Goal: Use online tool/utility: Utilize a website feature to perform a specific function

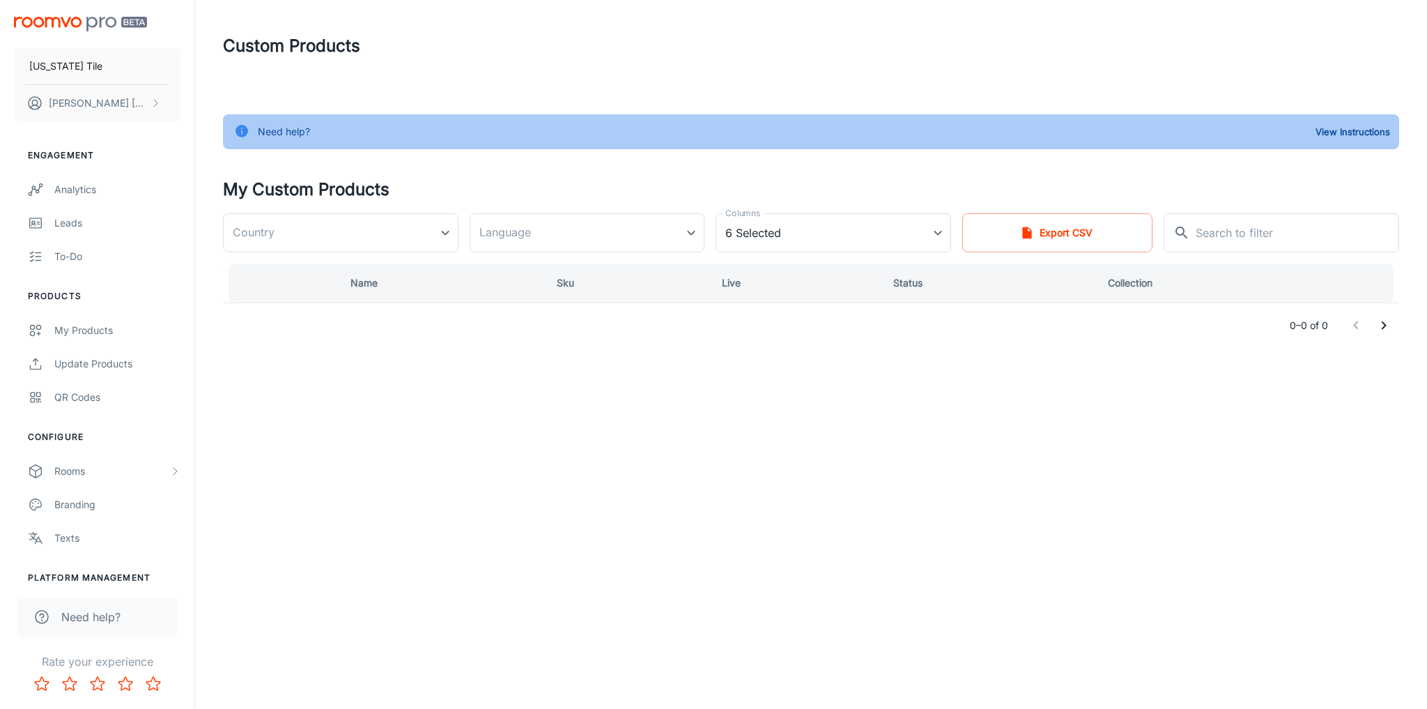
type input "[GEOGRAPHIC_DATA]"
type input "en-us"
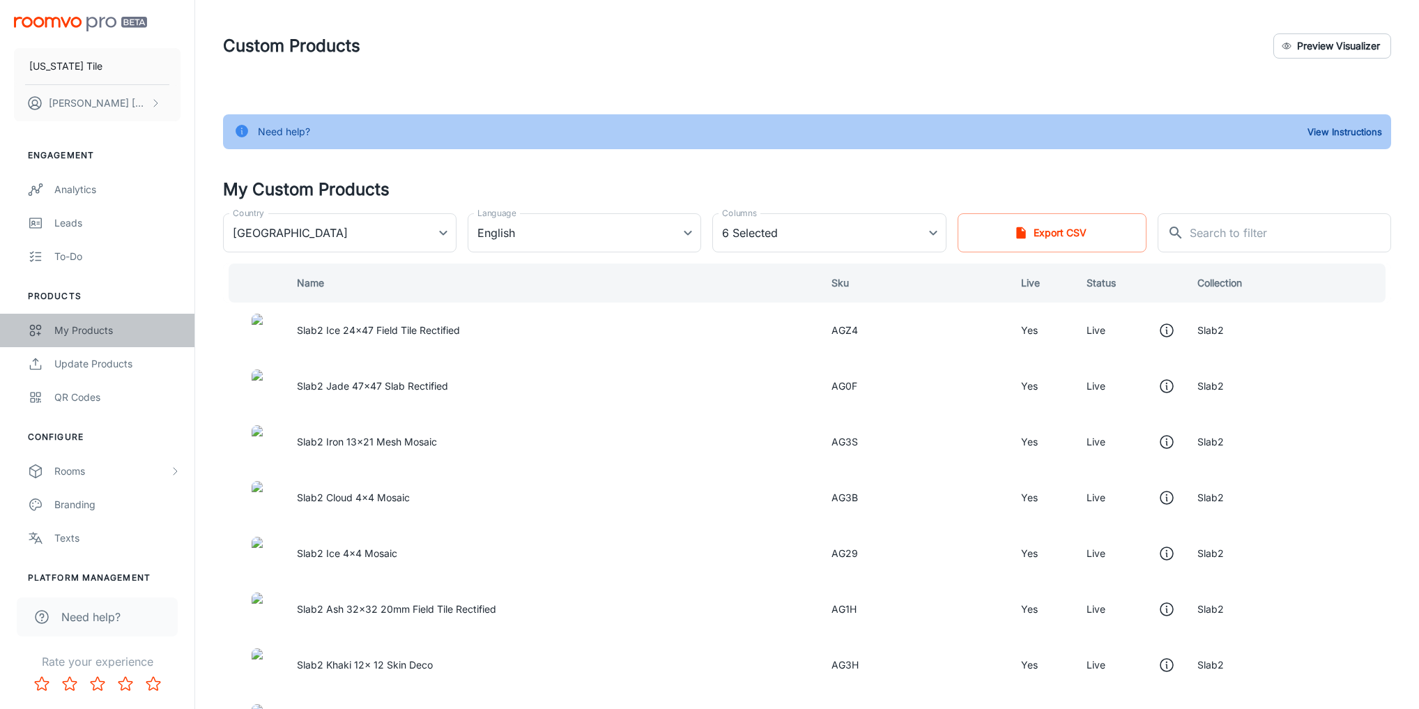
click at [79, 329] on div "My Products" at bounding box center [117, 330] width 126 height 15
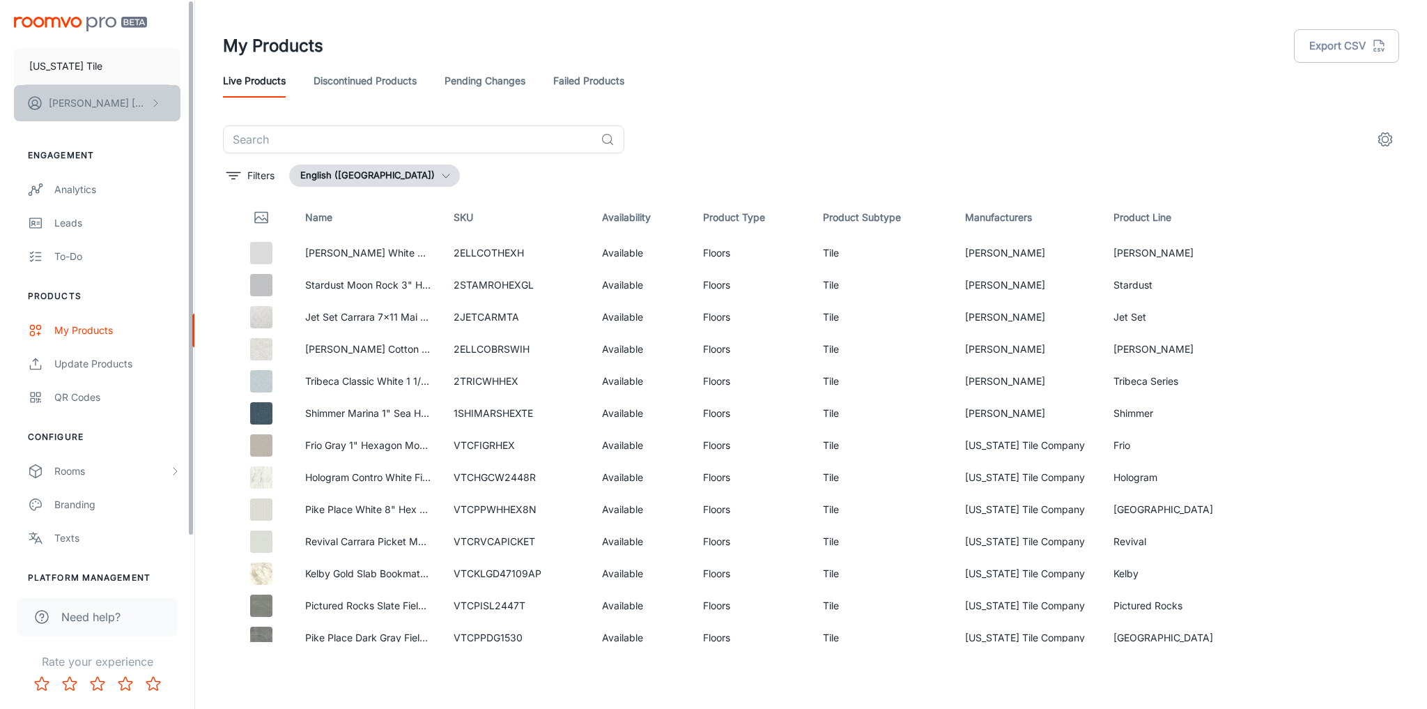
click at [142, 100] on button "[PERSON_NAME]" at bounding box center [97, 103] width 167 height 36
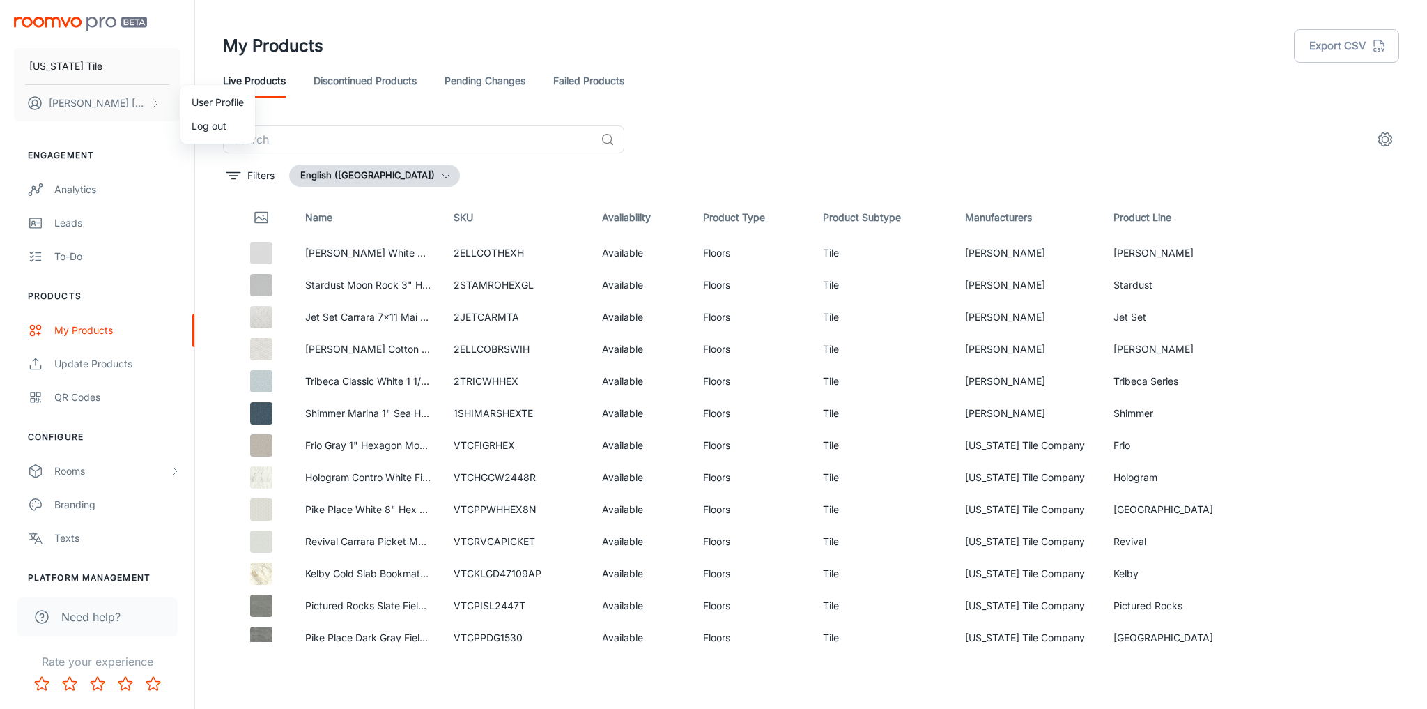
click at [114, 201] on div at bounding box center [713, 354] width 1427 height 709
click at [61, 70] on p "[US_STATE] Tile" at bounding box center [65, 66] width 73 height 15
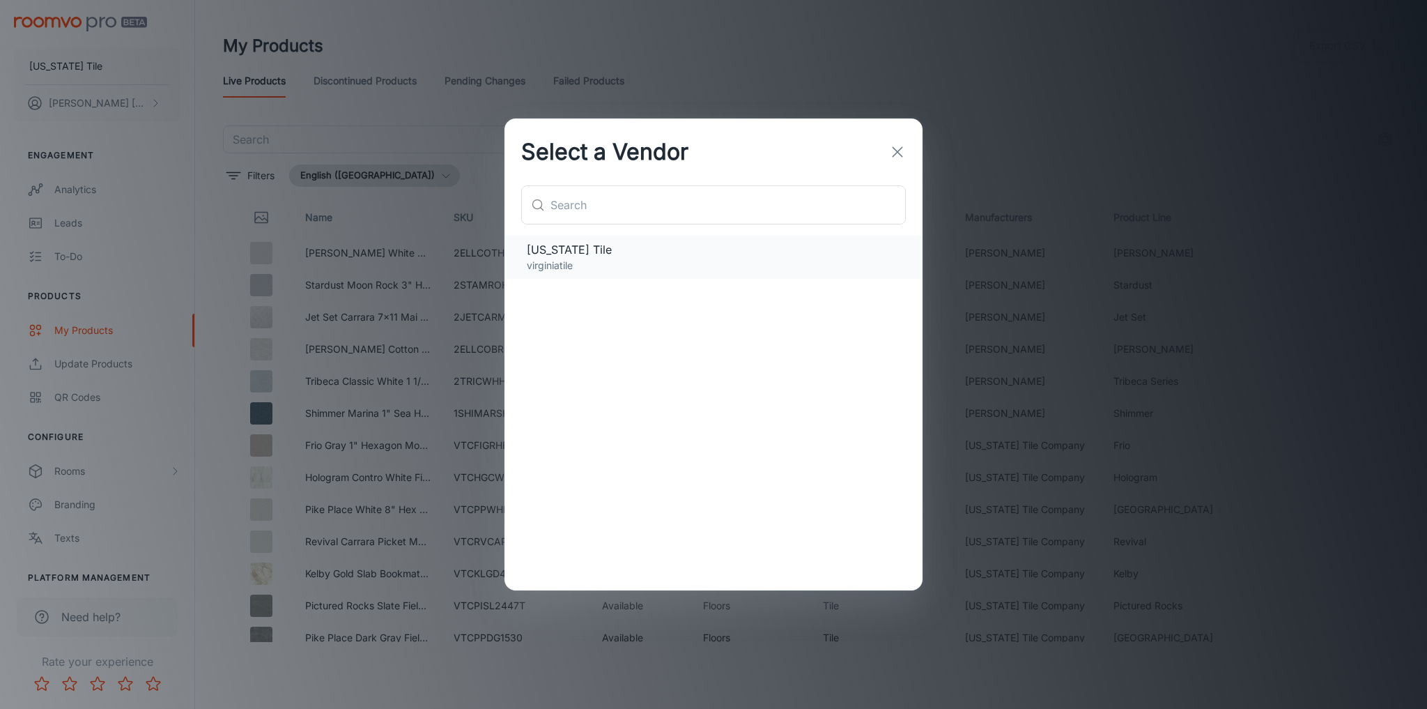
click at [580, 273] on p "virginiatile" at bounding box center [713, 265] width 373 height 15
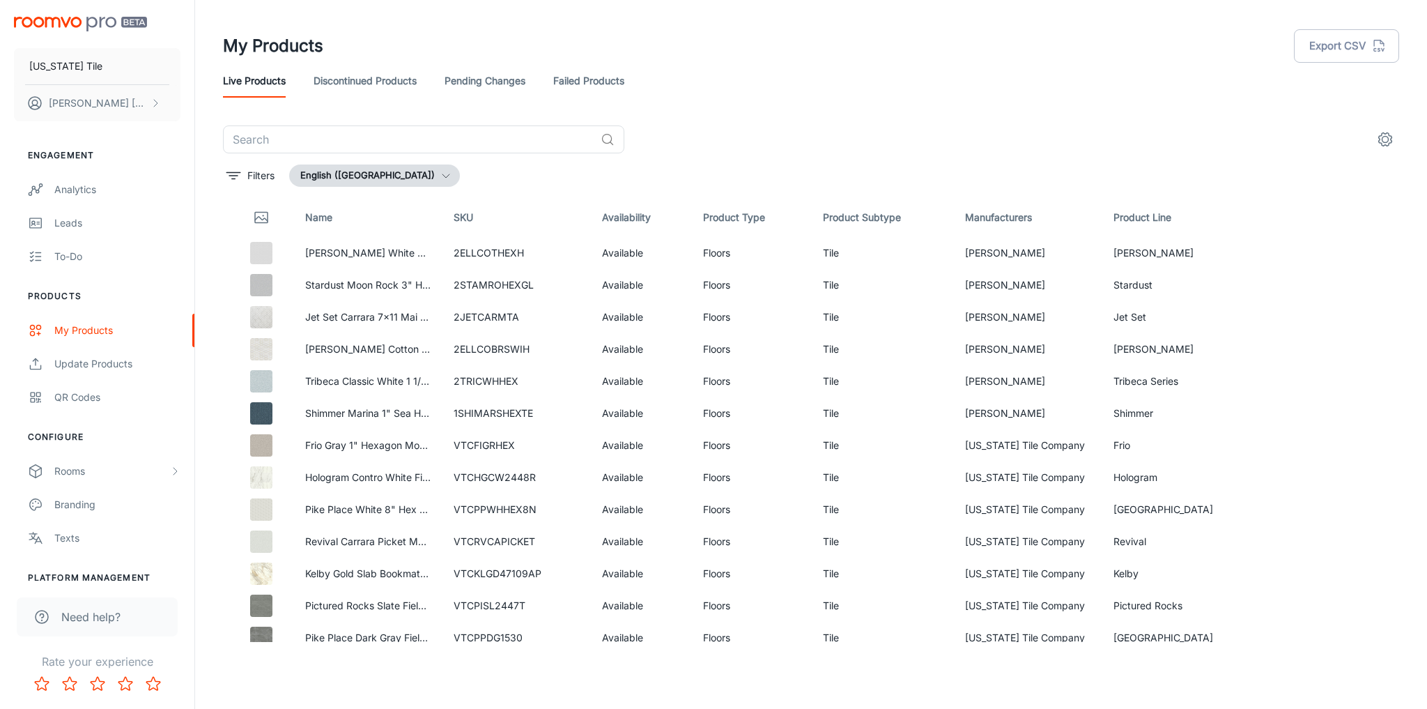
click at [50, 18] on img "scrollable content" at bounding box center [80, 24] width 133 height 15
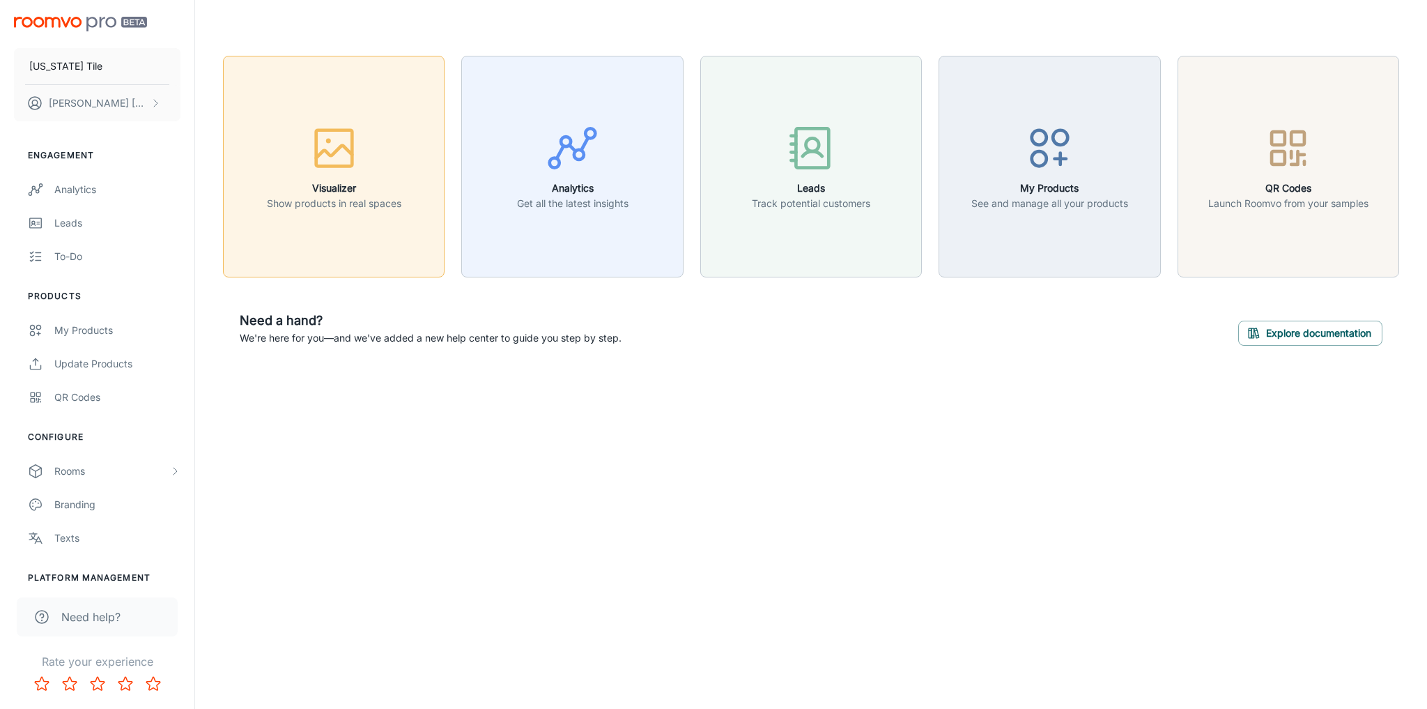
click at [328, 184] on h6 "Visualizer" at bounding box center [334, 187] width 134 height 15
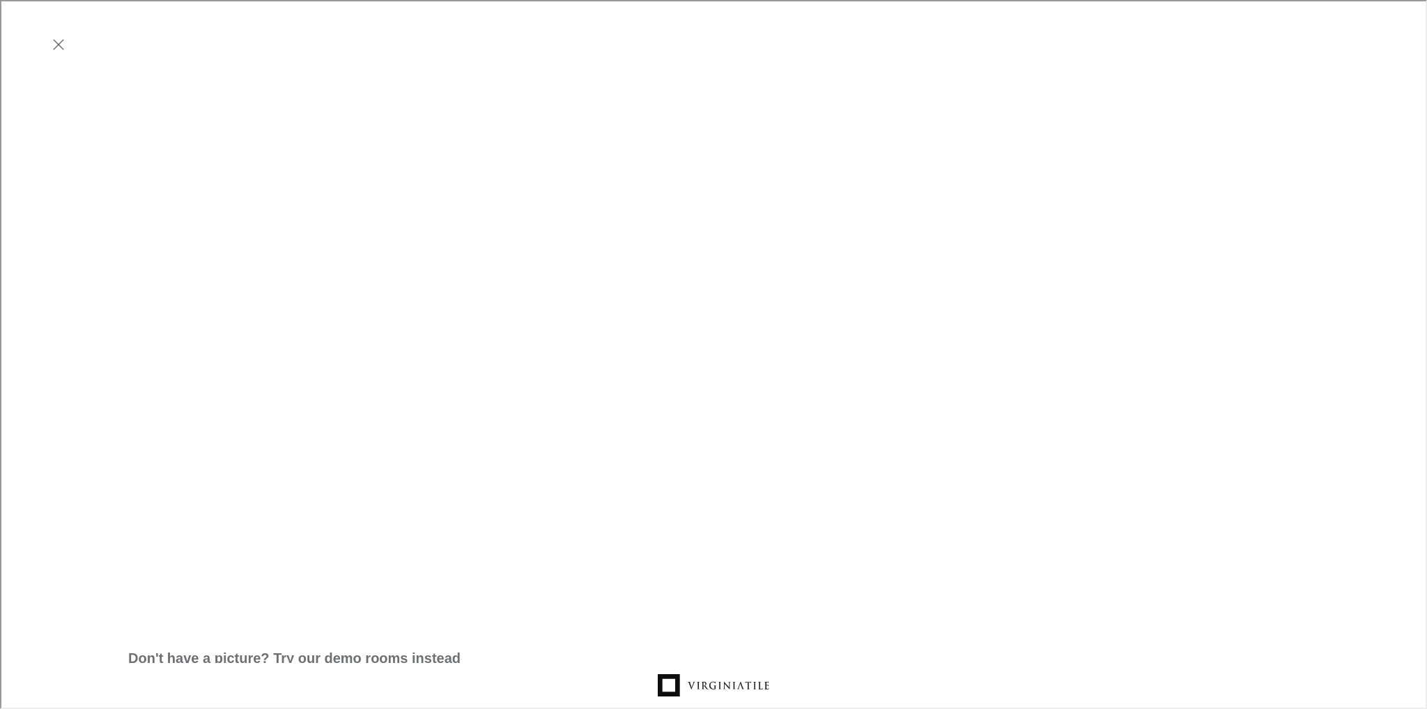
scroll to position [279, 0]
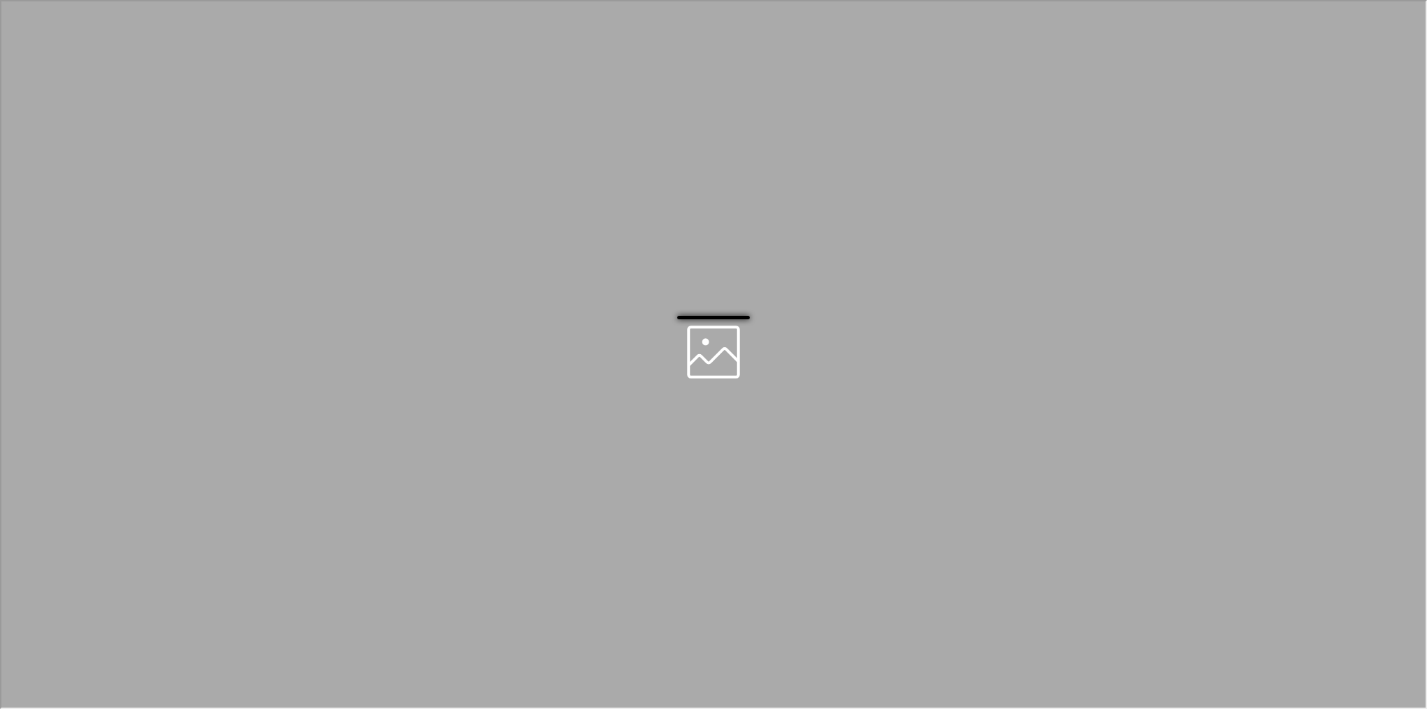
scroll to position [0, 0]
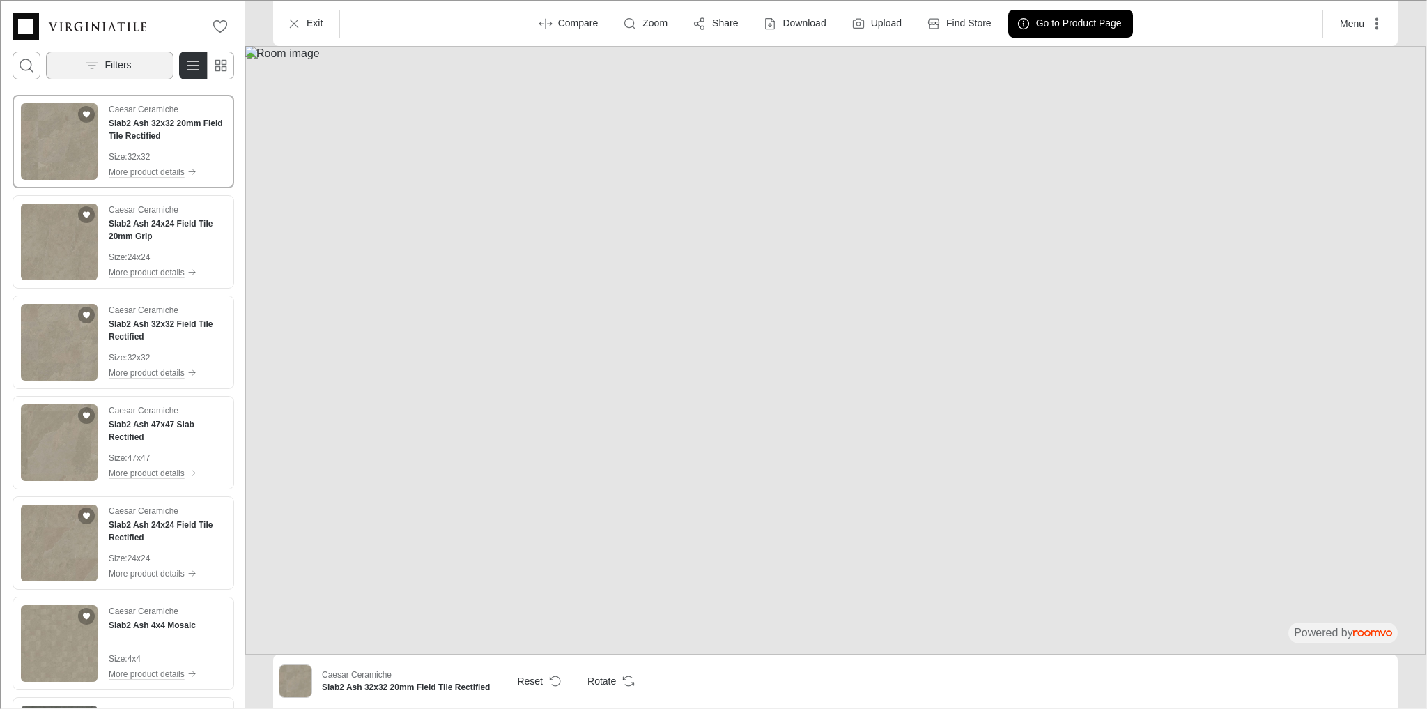
click at [124, 59] on p "Filters" at bounding box center [116, 64] width 26 height 14
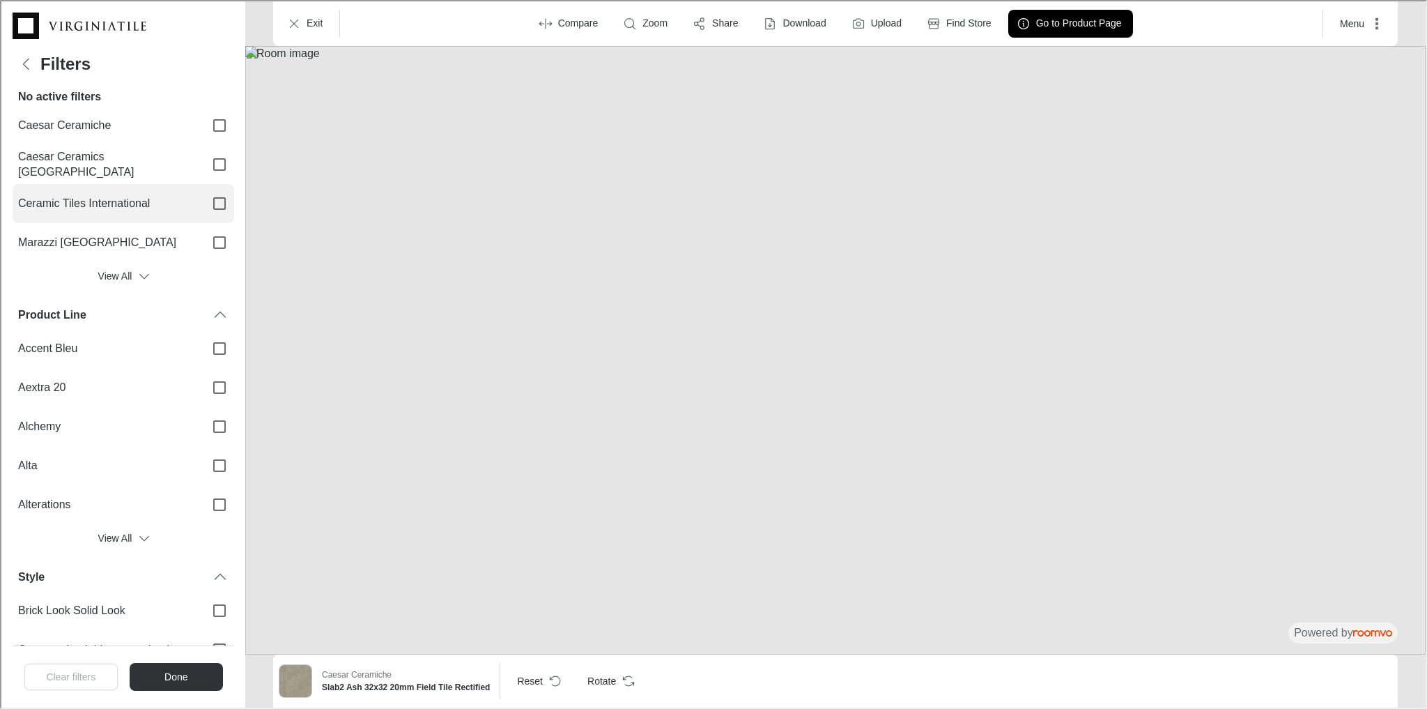
scroll to position [111, 0]
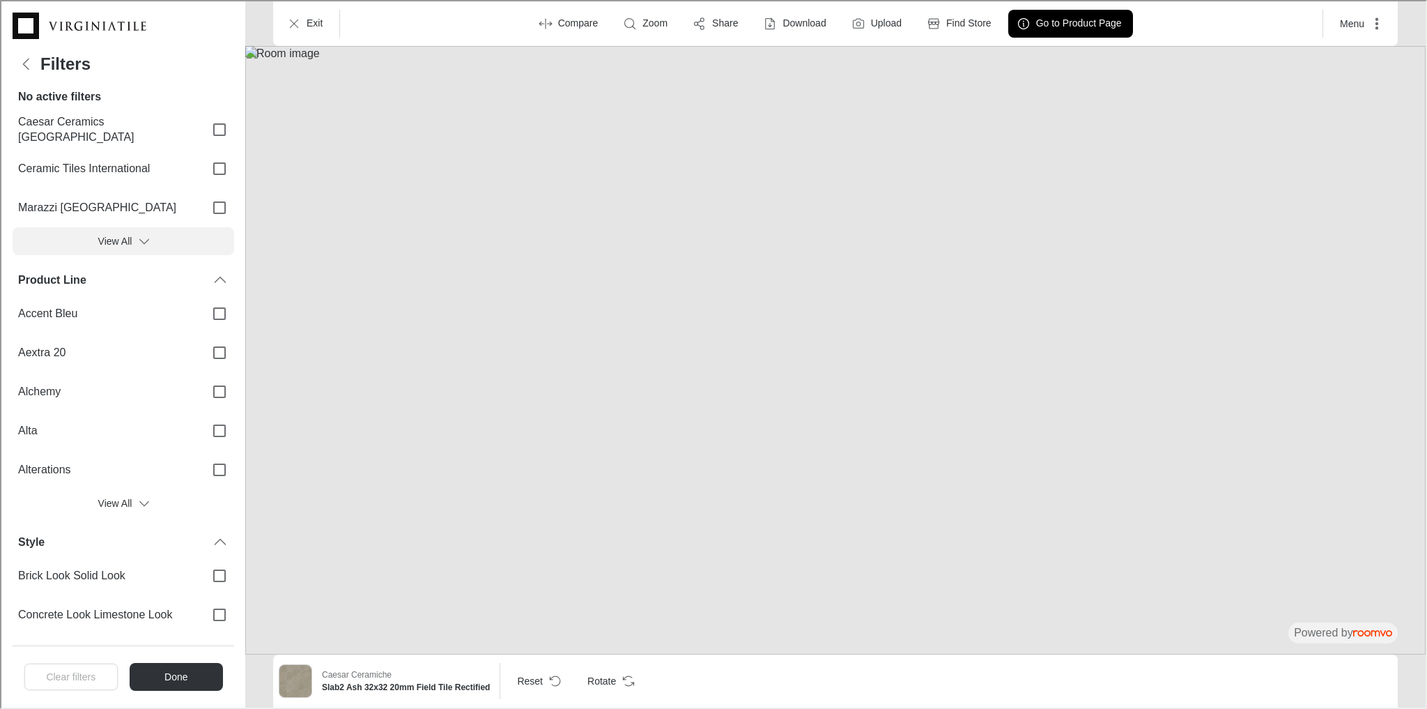
click at [125, 231] on button "View All" at bounding box center [122, 240] width 222 height 28
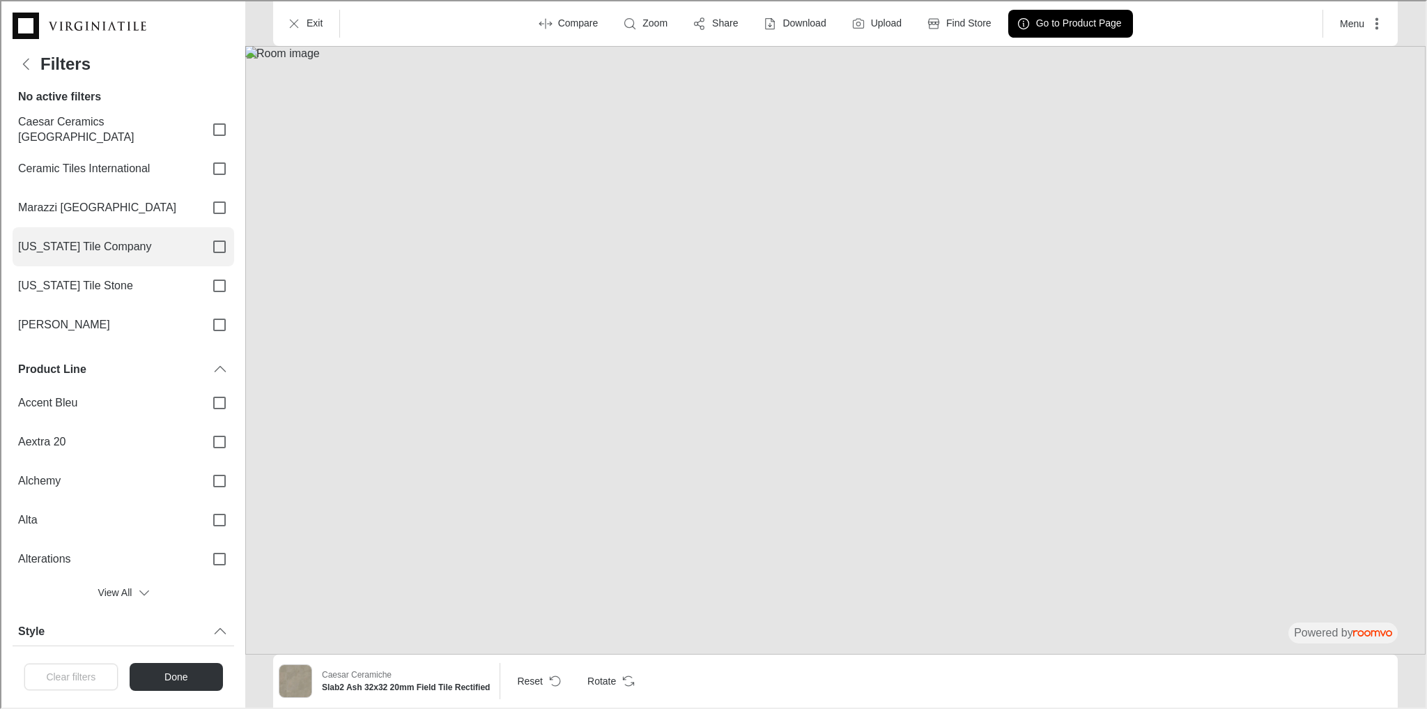
click at [61, 251] on span "[US_STATE] Tile Company" at bounding box center [105, 245] width 176 height 15
click at [203, 251] on input "[US_STATE] Tile Company" at bounding box center [217, 245] width 29 height 29
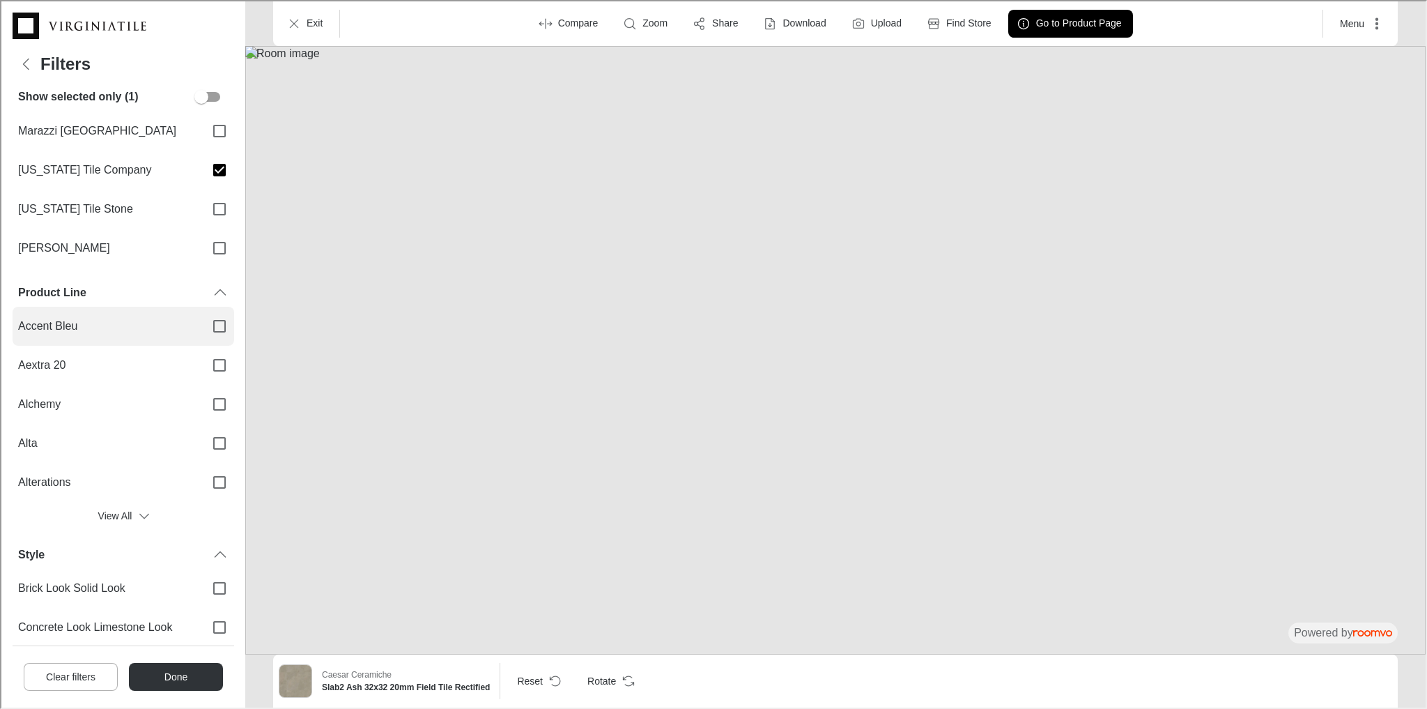
scroll to position [223, 0]
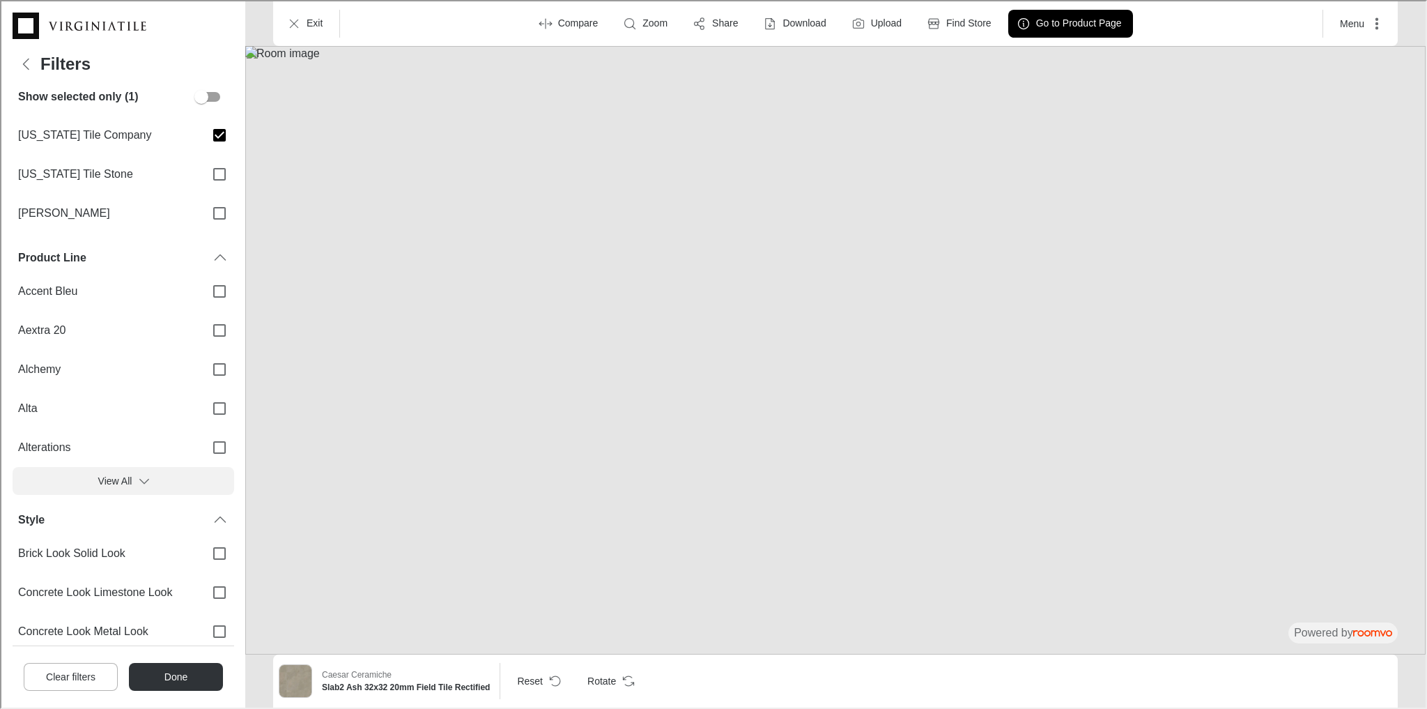
click at [123, 473] on button "View All" at bounding box center [122, 479] width 222 height 28
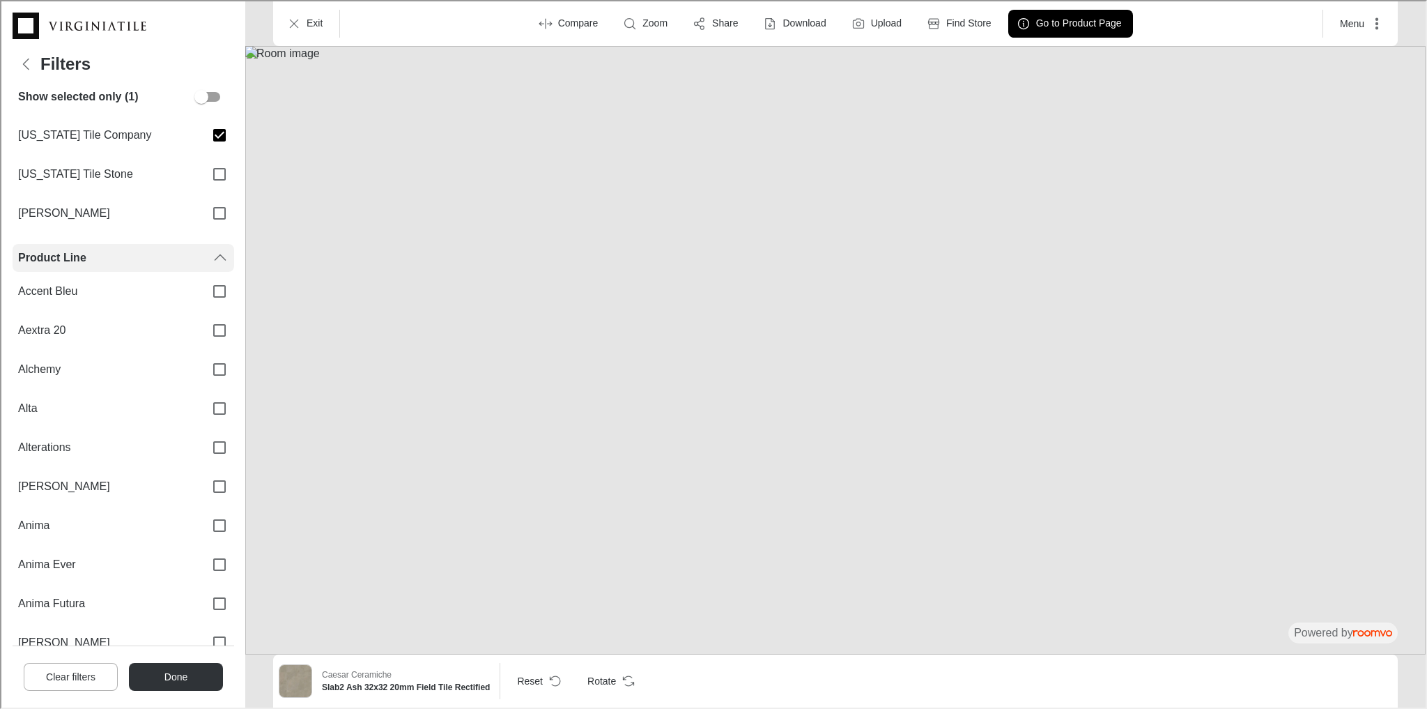
drag, startPoint x: 208, startPoint y: 136, endPoint x: 137, endPoint y: 245, distance: 129.9
click at [209, 135] on input "[US_STATE] Tile Company" at bounding box center [217, 133] width 29 height 29
checkbox input "false"
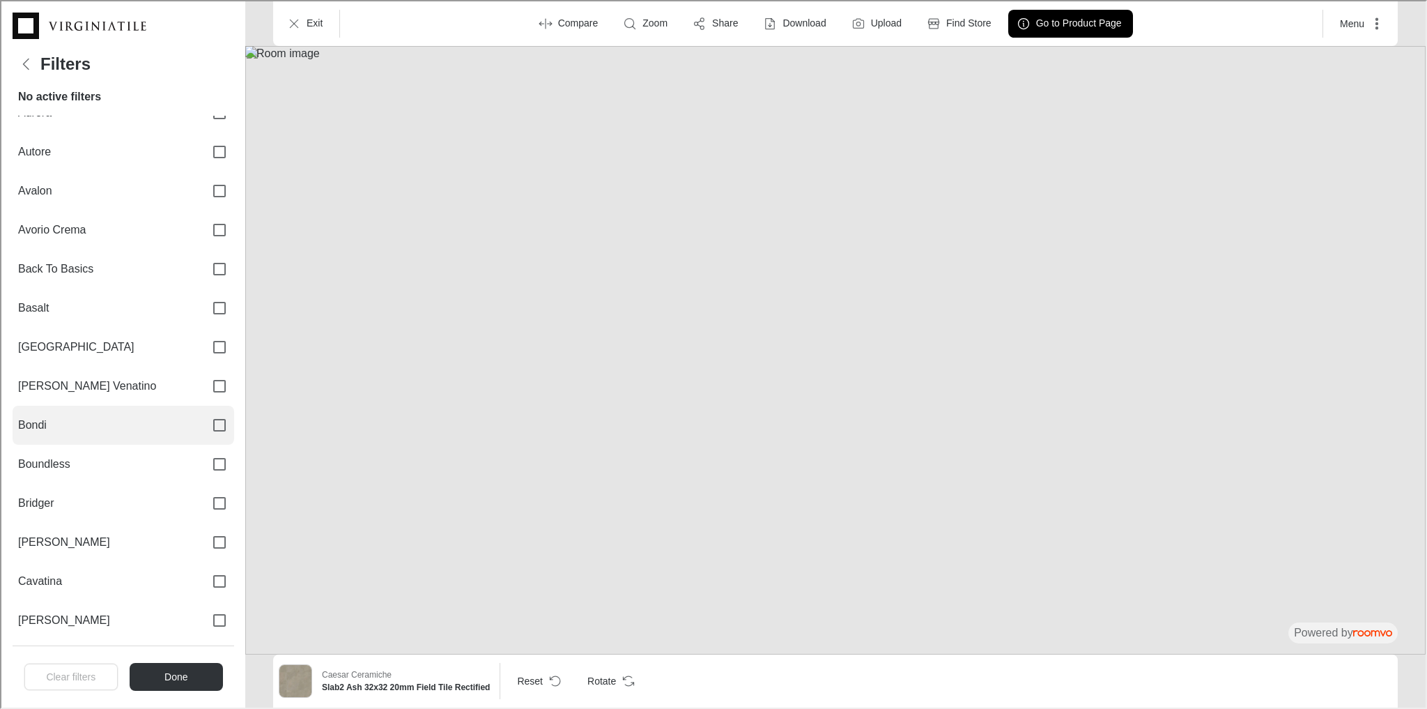
scroll to position [948, 0]
click at [29, 421] on span "Bondi" at bounding box center [105, 423] width 176 height 15
click at [203, 421] on input "Bondi" at bounding box center [217, 423] width 29 height 29
checkbox input "true"
click at [139, 674] on button "Done" at bounding box center [175, 675] width 94 height 28
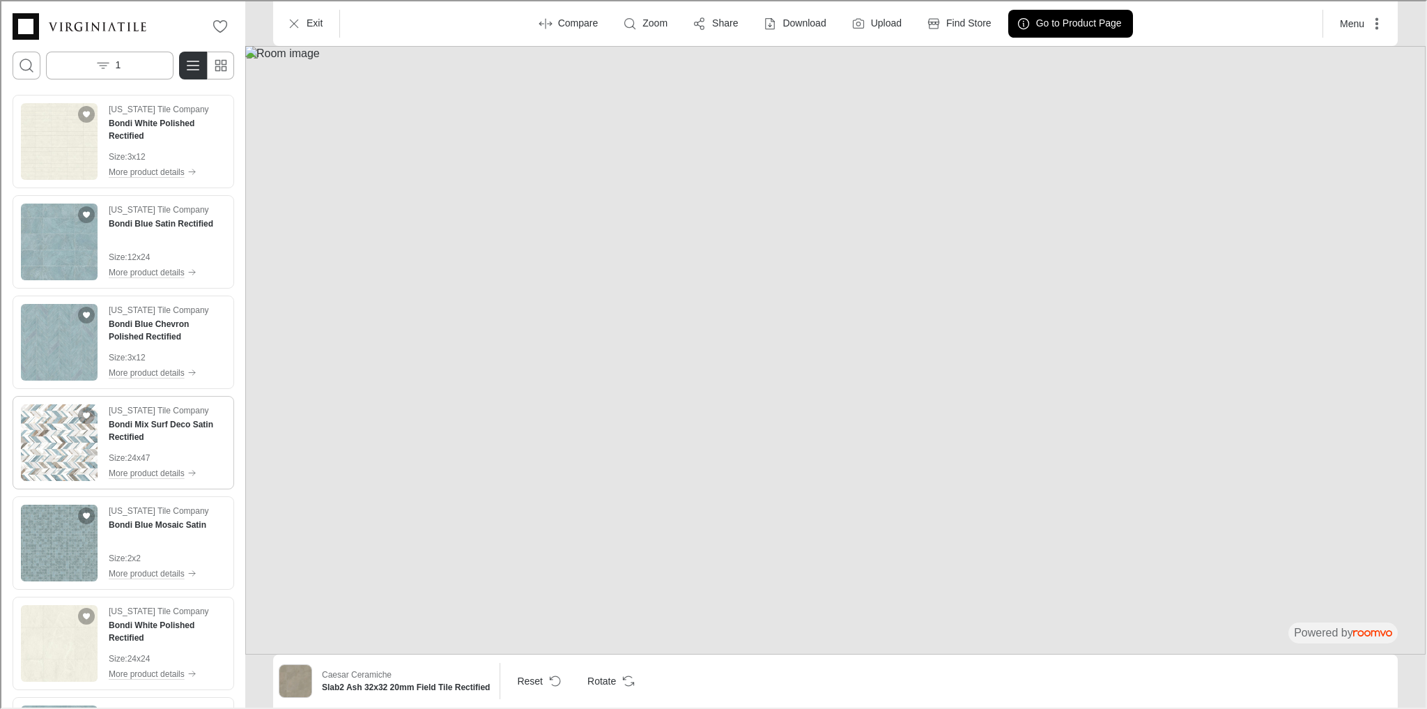
click at [79, 444] on img "See Bondi Mix Surf Deco Satin Rectified in the room" at bounding box center [58, 441] width 77 height 77
click at [497, 401] on img at bounding box center [834, 349] width 1180 height 608
click at [535, 397] on img at bounding box center [834, 349] width 1180 height 608
click at [1372, 27] on icon "More actions" at bounding box center [1375, 22] width 14 height 14
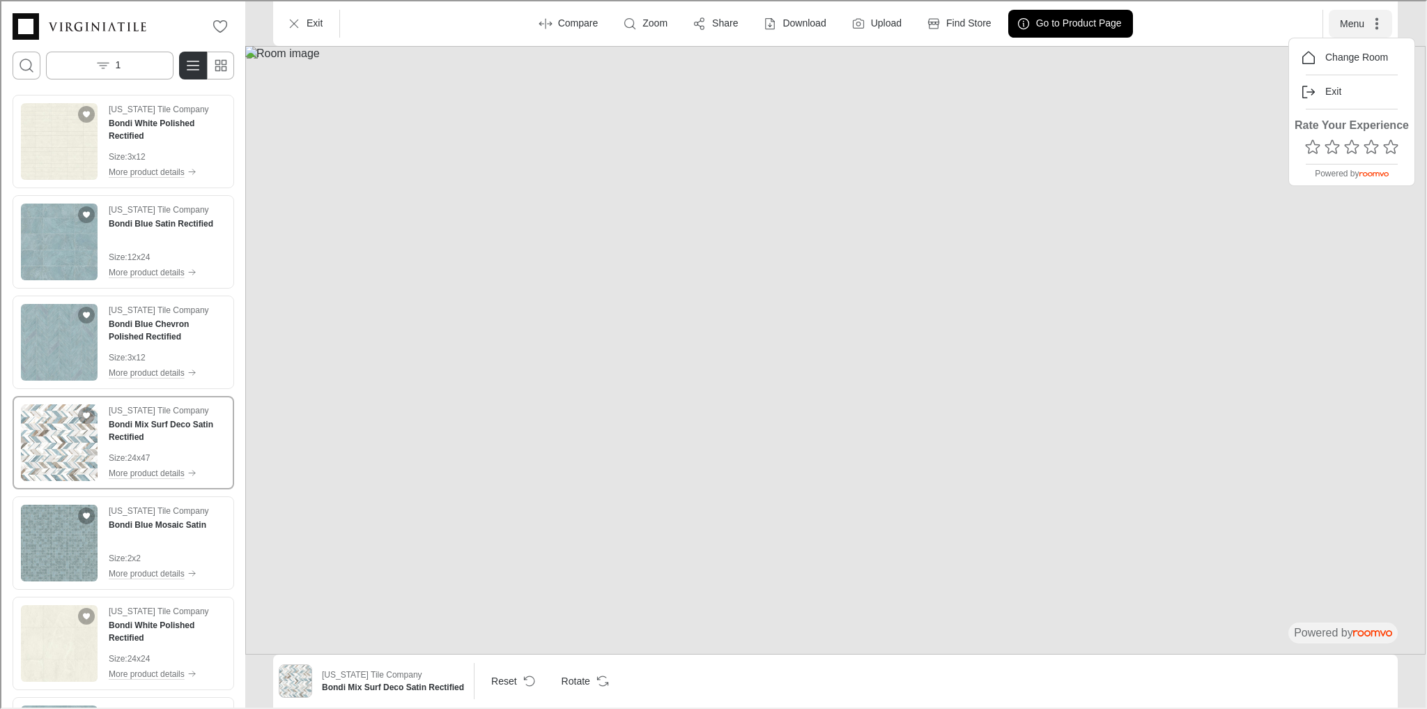
click at [1372, 27] on div at bounding box center [712, 353] width 1424 height 706
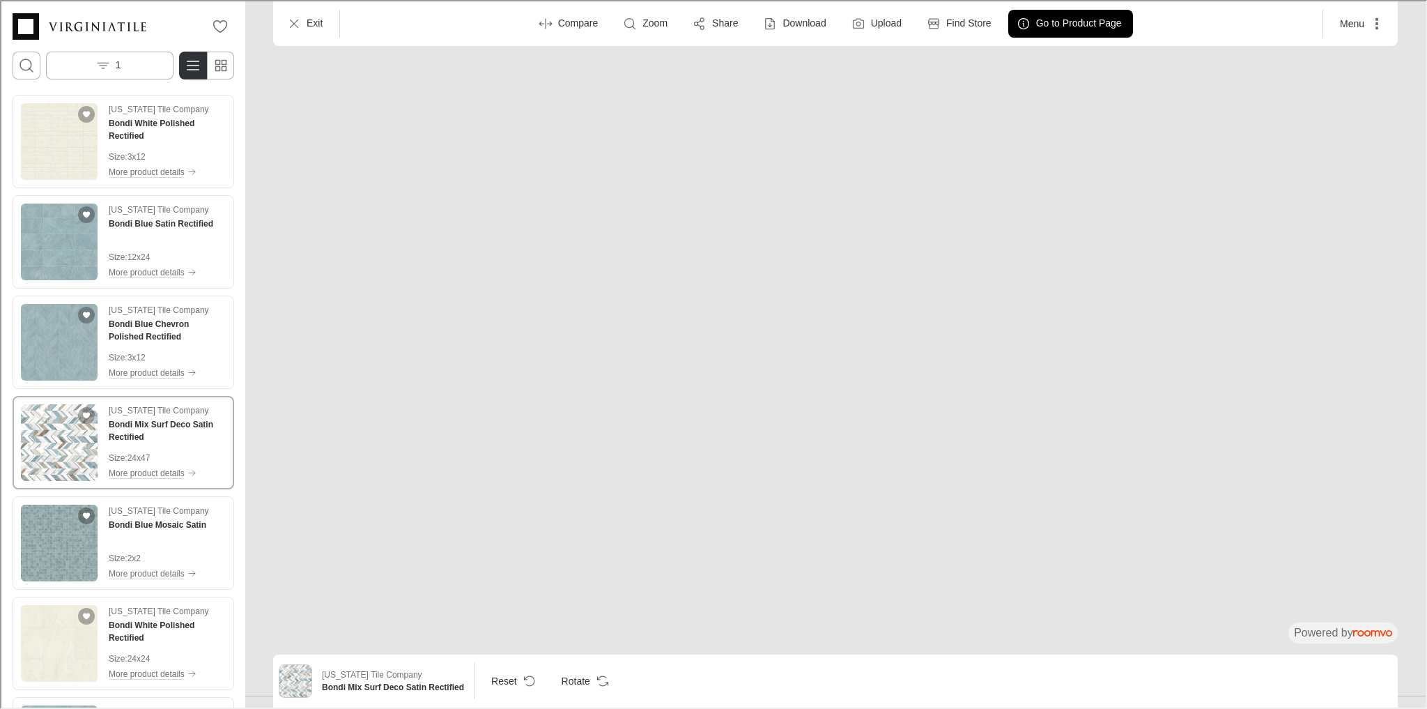
drag, startPoint x: 56, startPoint y: 337, endPoint x: 441, endPoint y: 396, distance: 389.7
click at [441, 396] on div "0 1 [US_STATE] Tile Company Bondi White Polished Rectified Size : 3x12 More pro…" at bounding box center [712, 353] width 1424 height 706
click at [441, 396] on img at bounding box center [834, 335] width 1396 height 719
click at [78, 354] on img "See Bondi Blue Chevron Polished Rectified in the room" at bounding box center [58, 340] width 77 height 77
click at [679, 677] on icon "Open groove dropdown" at bounding box center [684, 679] width 14 height 14
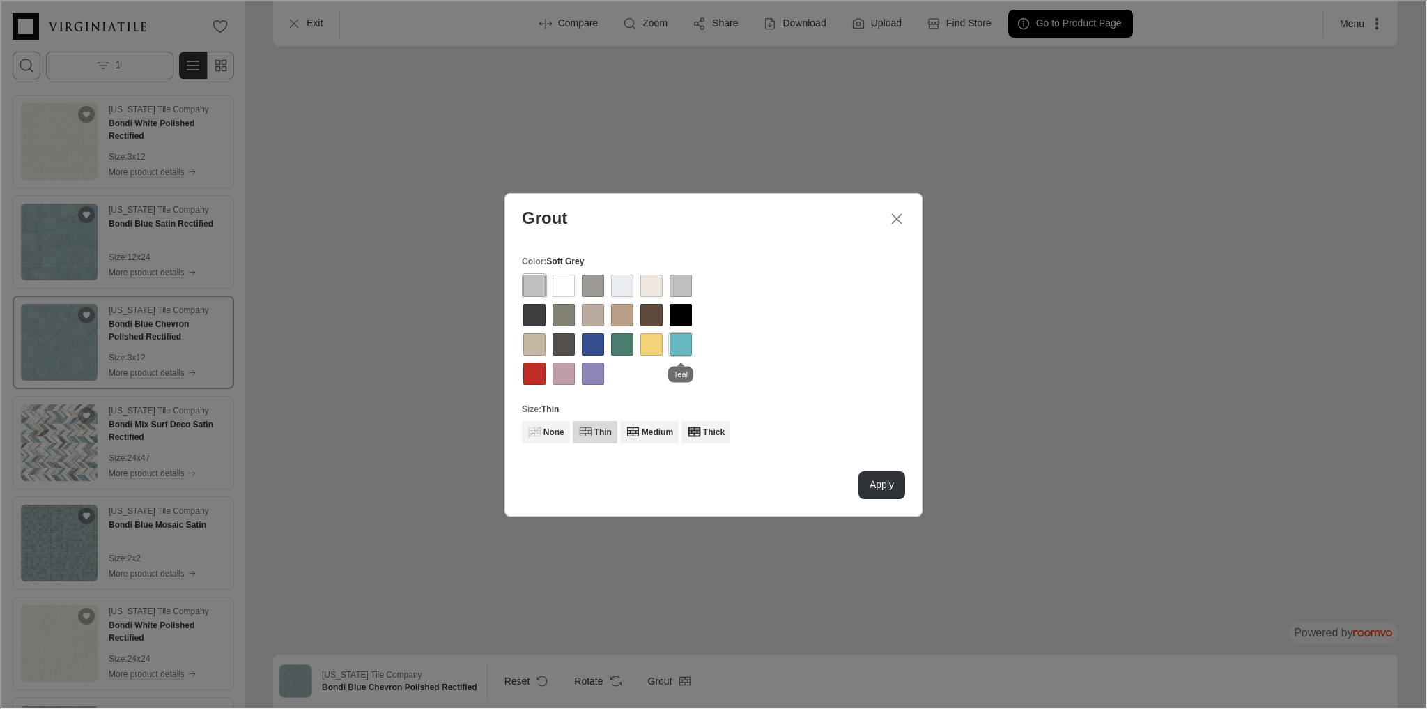
click at [679, 344] on div "View groove color Teal" at bounding box center [679, 343] width 22 height 22
click at [531, 316] on div "View groove color Dark Grey" at bounding box center [533, 313] width 22 height 22
click at [876, 479] on p "Apply" at bounding box center [880, 484] width 24 height 14
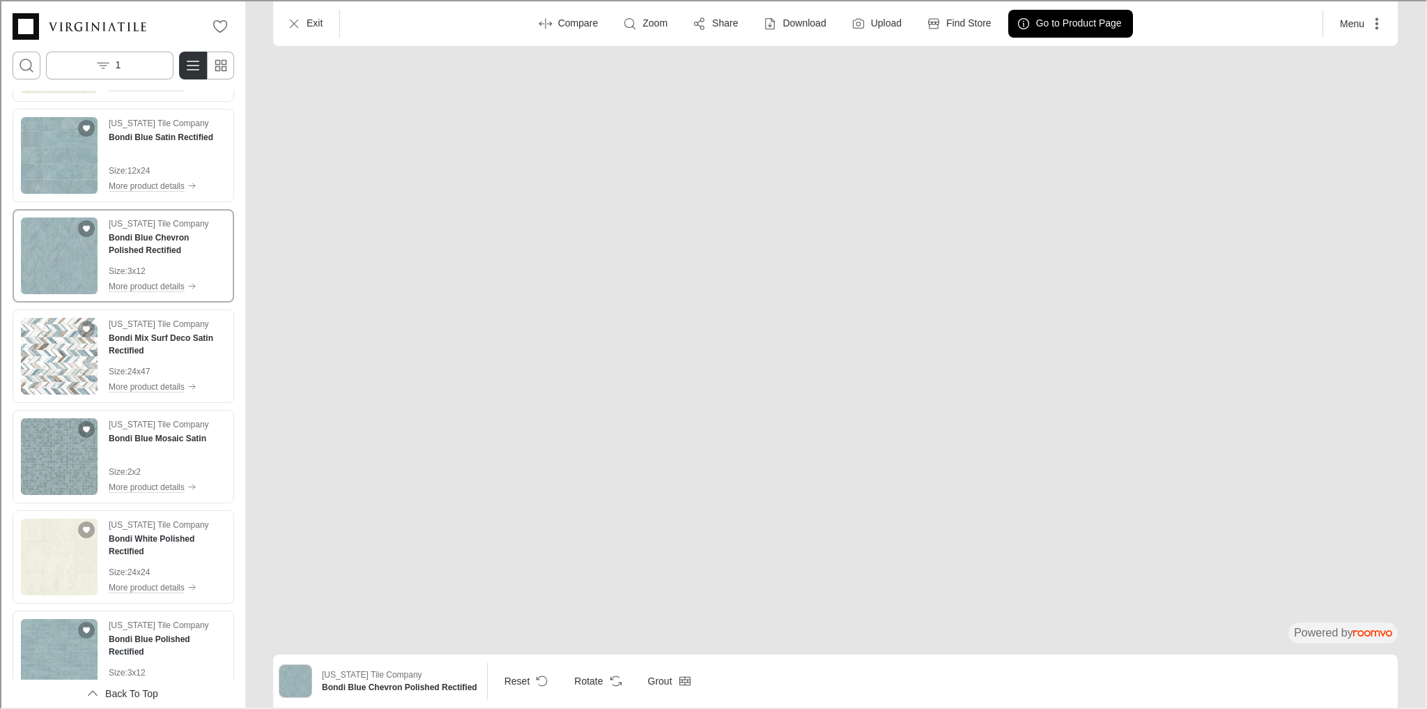
scroll to position [279, 0]
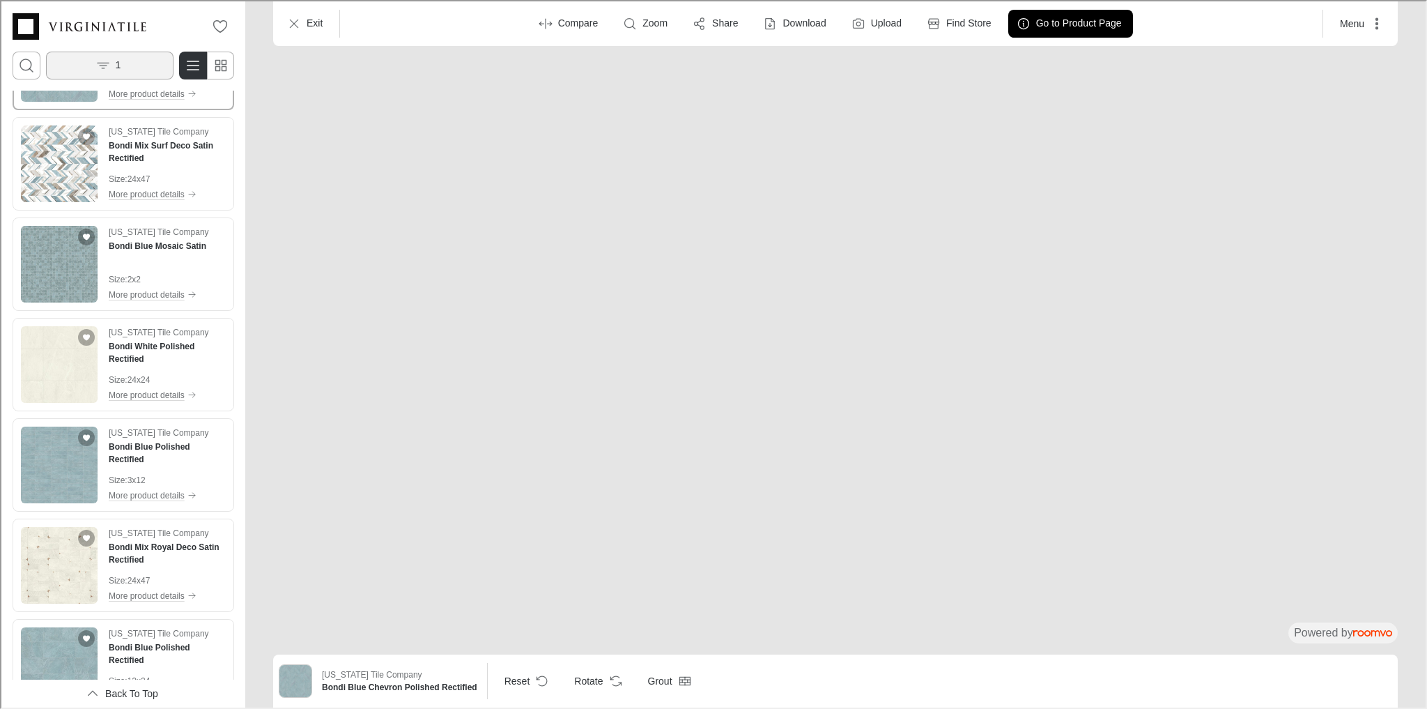
click at [102, 51] on button "1" at bounding box center [109, 64] width 128 height 28
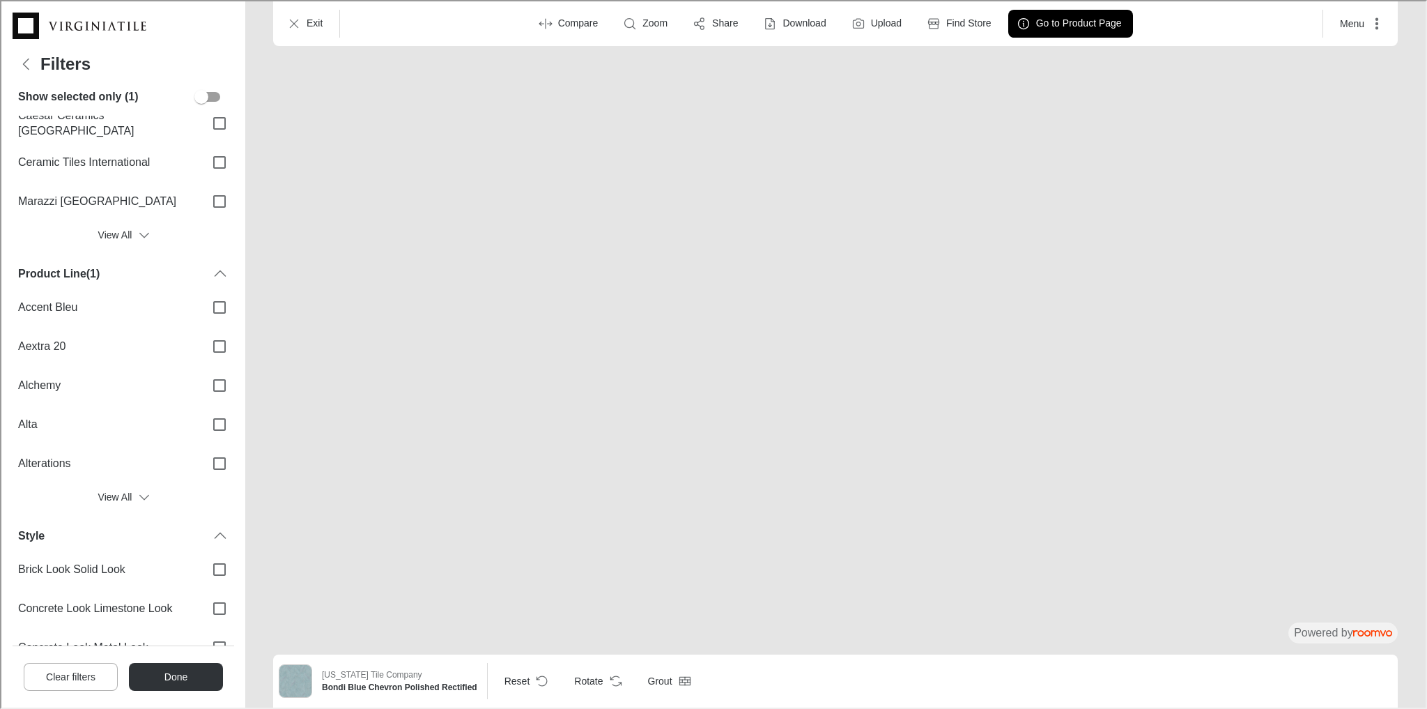
scroll to position [0, 0]
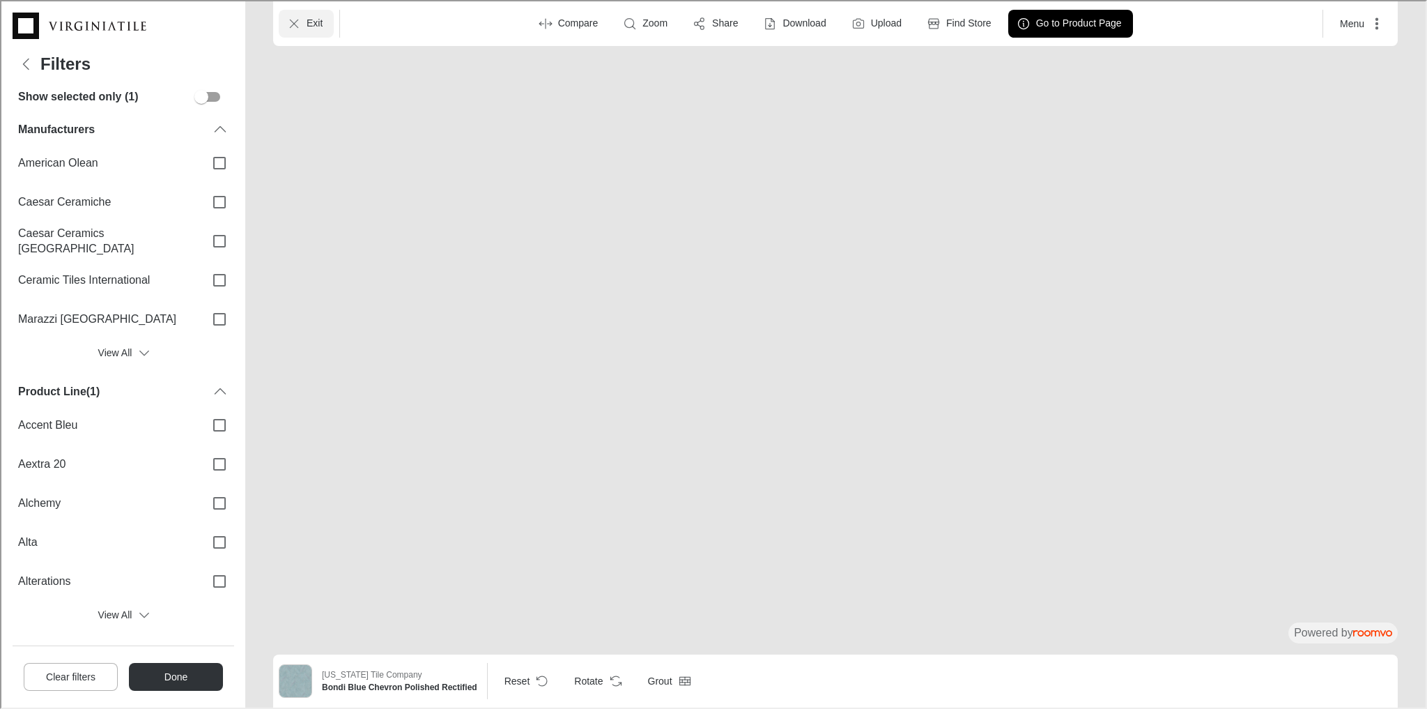
click at [301, 28] on button "Exit" at bounding box center [304, 22] width 55 height 28
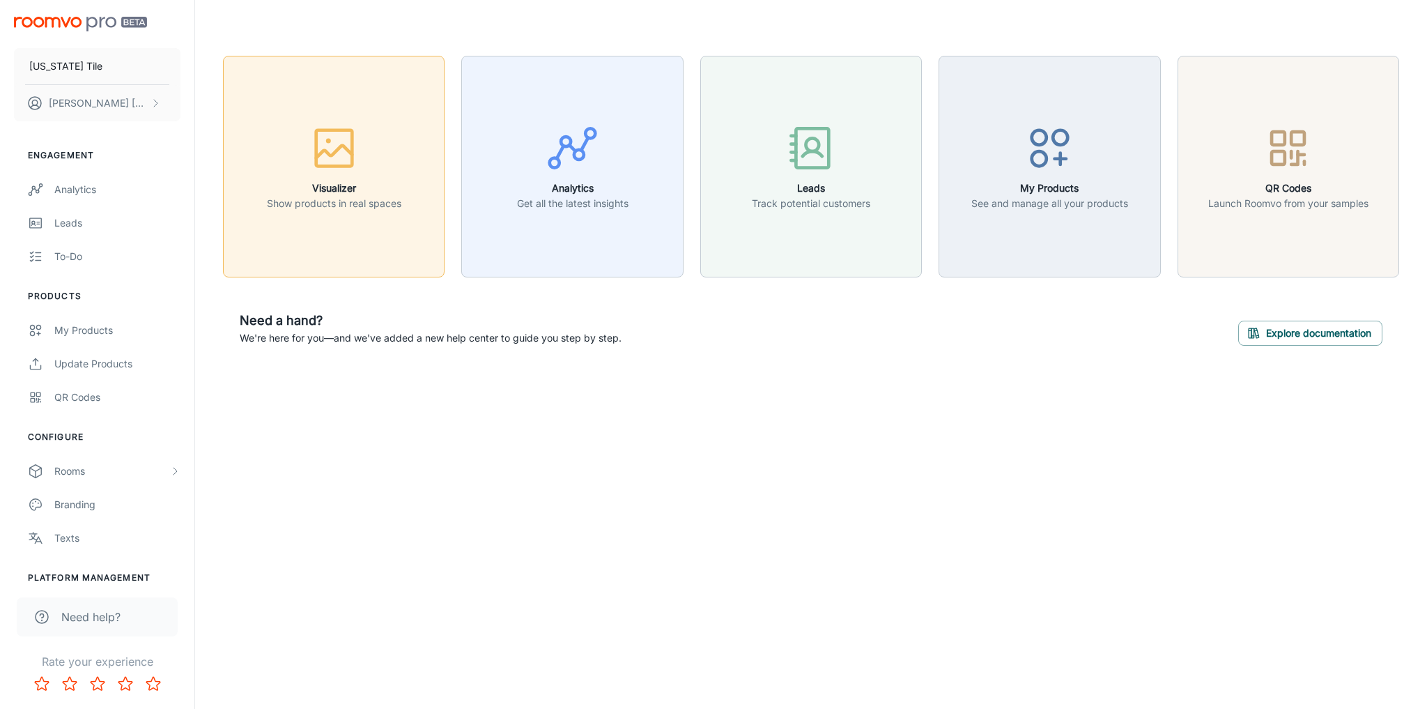
click at [341, 169] on icon "button" at bounding box center [334, 148] width 52 height 52
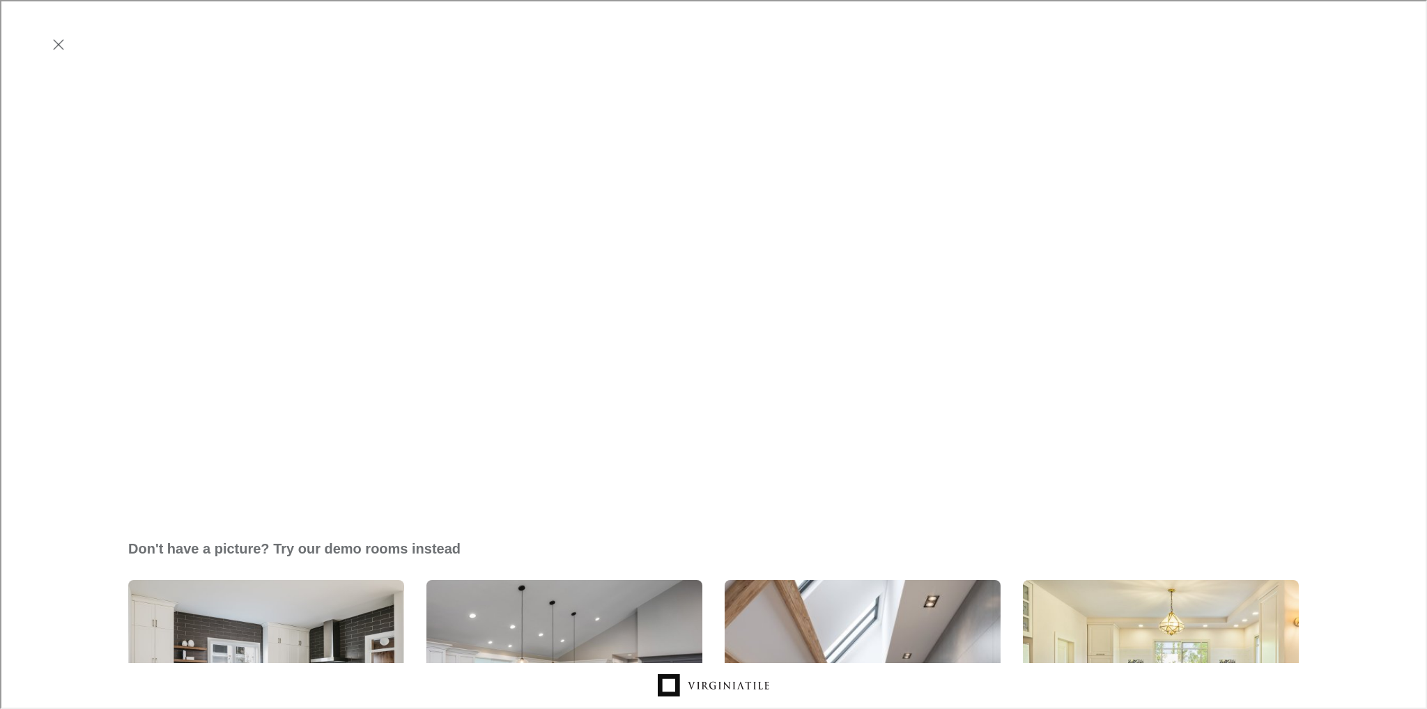
scroll to position [390, 0]
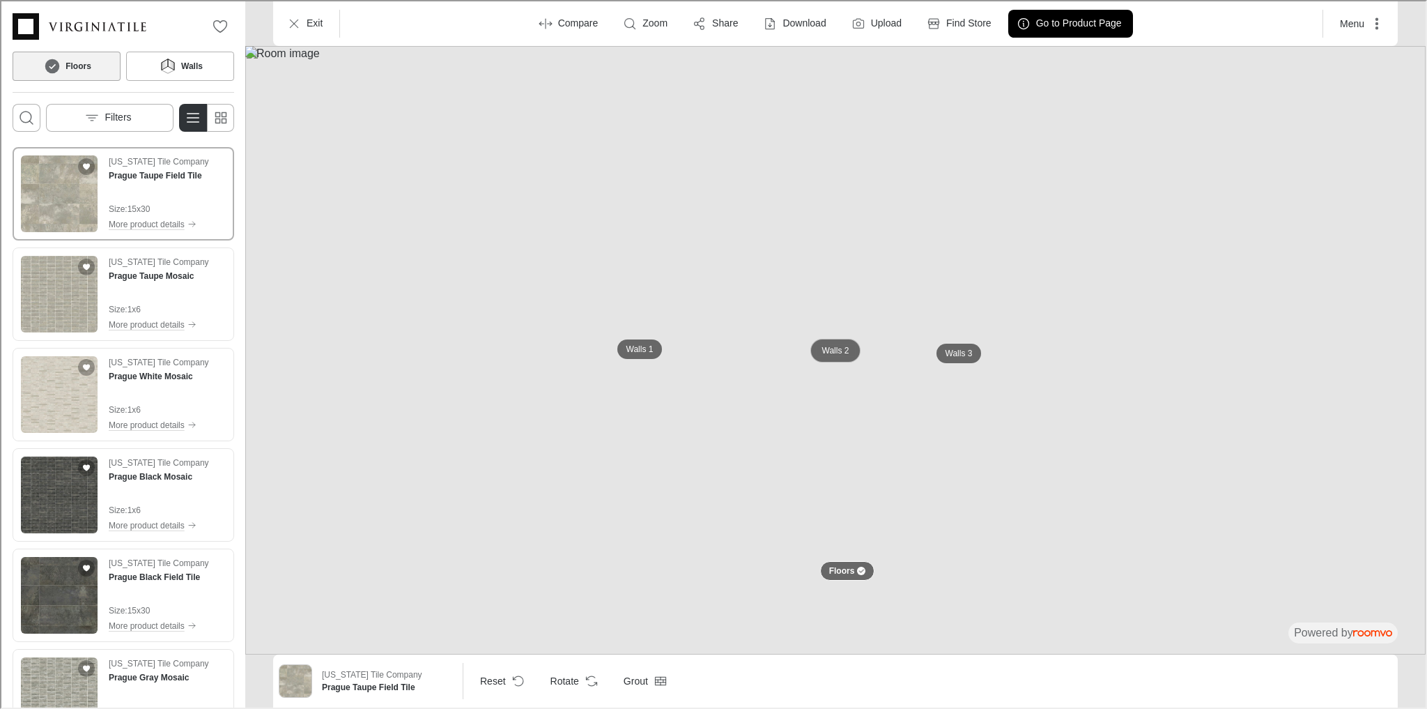
click at [826, 343] on p "Walls 2" at bounding box center [834, 349] width 27 height 12
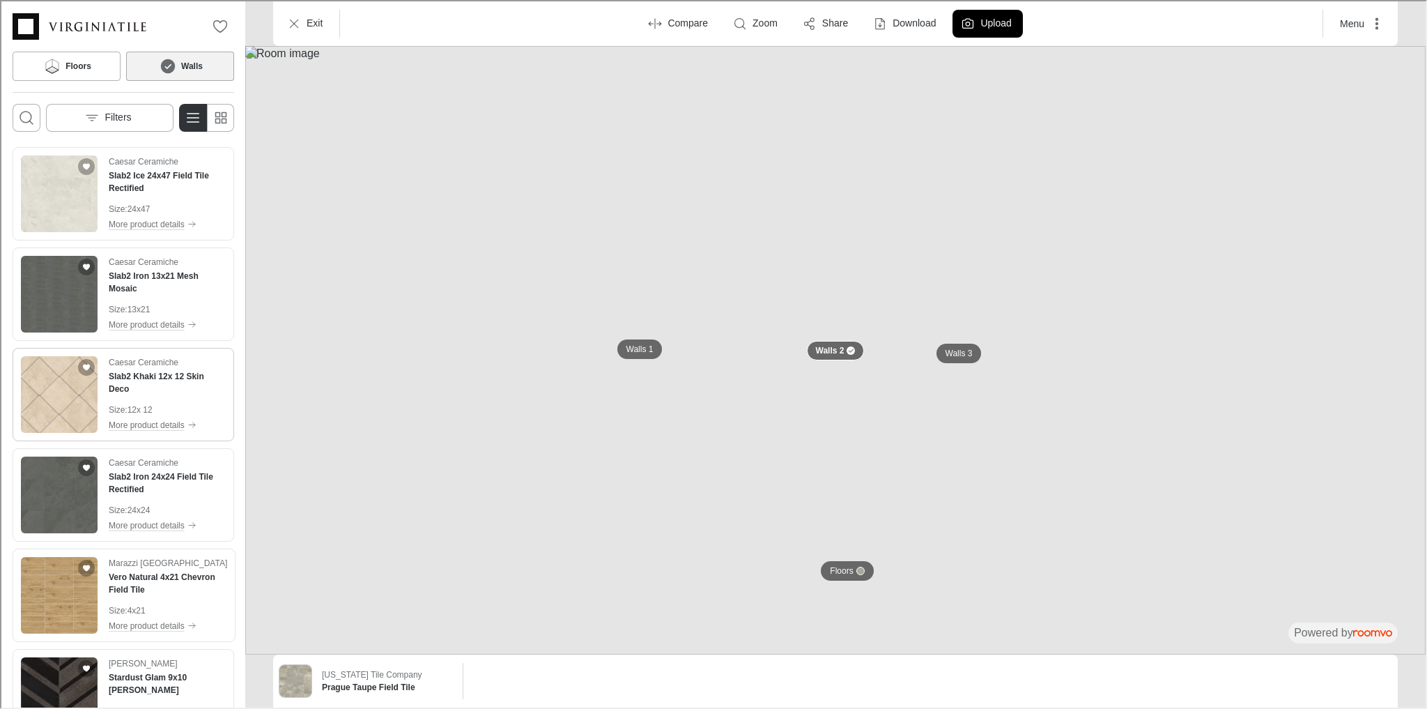
click at [55, 396] on img "See Slab2 Khaki 12x 12 Skin Deco in the room" at bounding box center [58, 393] width 77 height 77
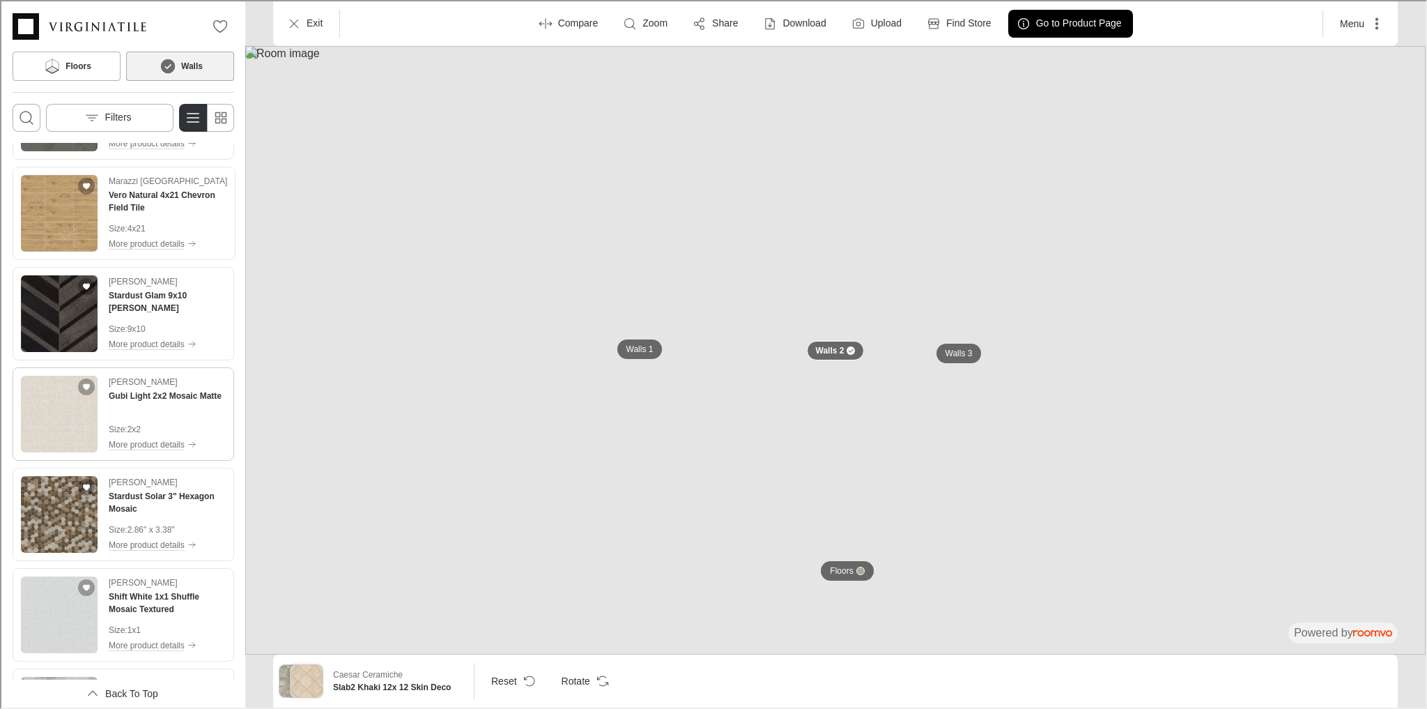
scroll to position [502, 0]
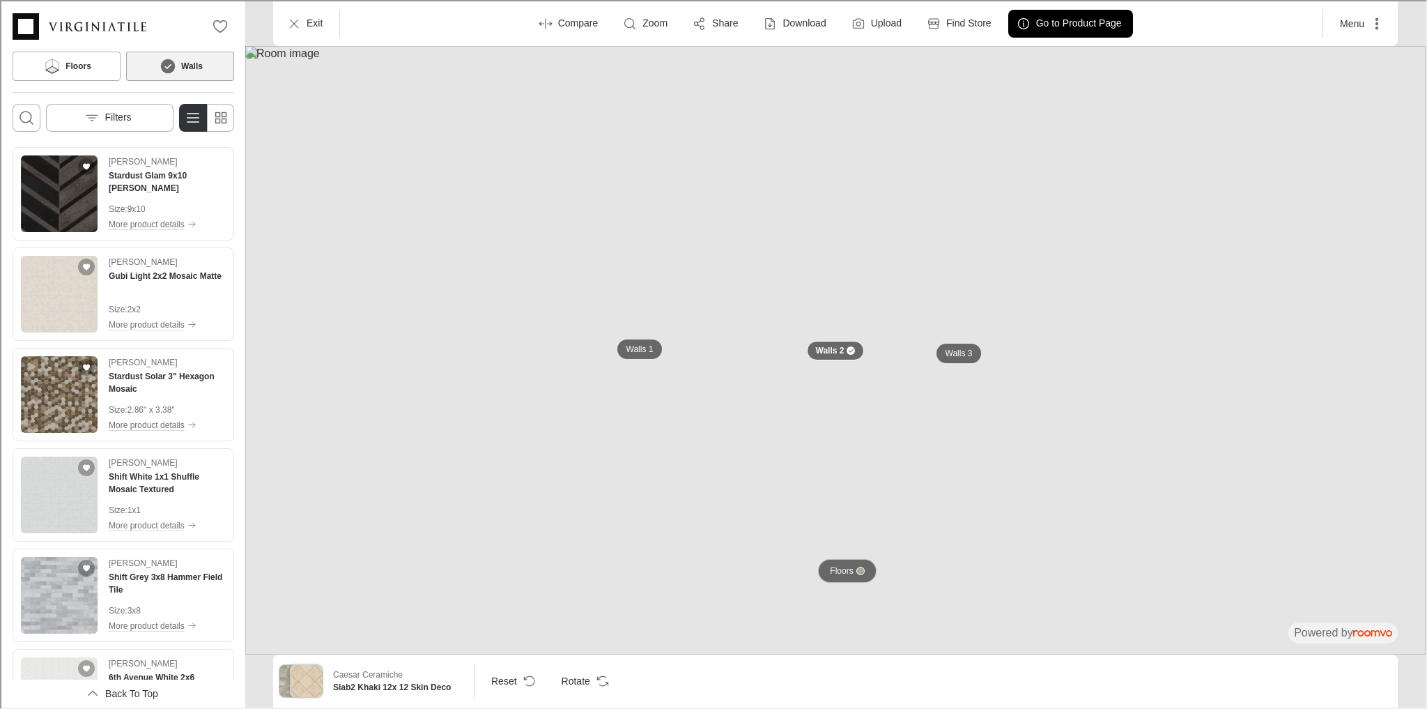
click at [828, 570] on p "Floors" at bounding box center [839, 570] width 23 height 12
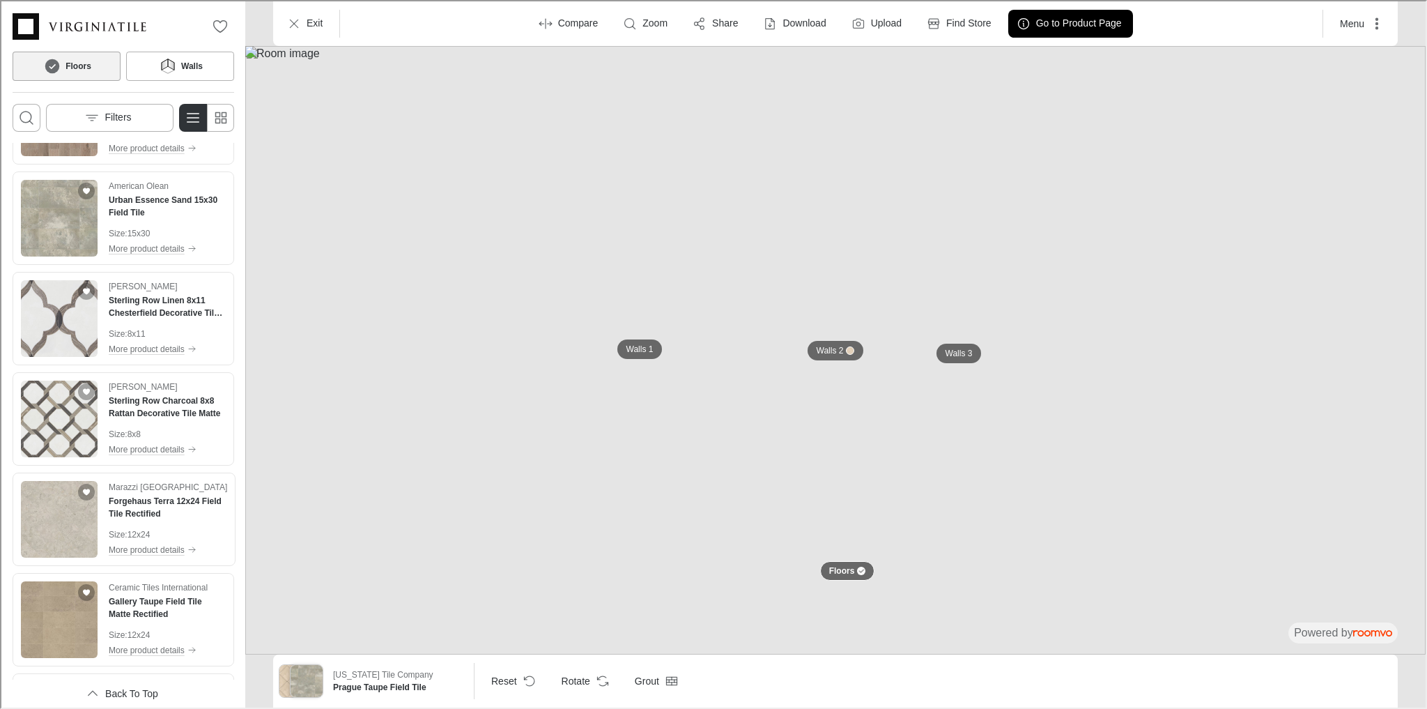
scroll to position [1784, 0]
click at [45, 419] on img "See Sterling Row Charcoal 8x8 Rattan Decorative Tile Matte in the room" at bounding box center [58, 415] width 77 height 77
click at [956, 350] on p "Walls 3" at bounding box center [957, 352] width 27 height 12
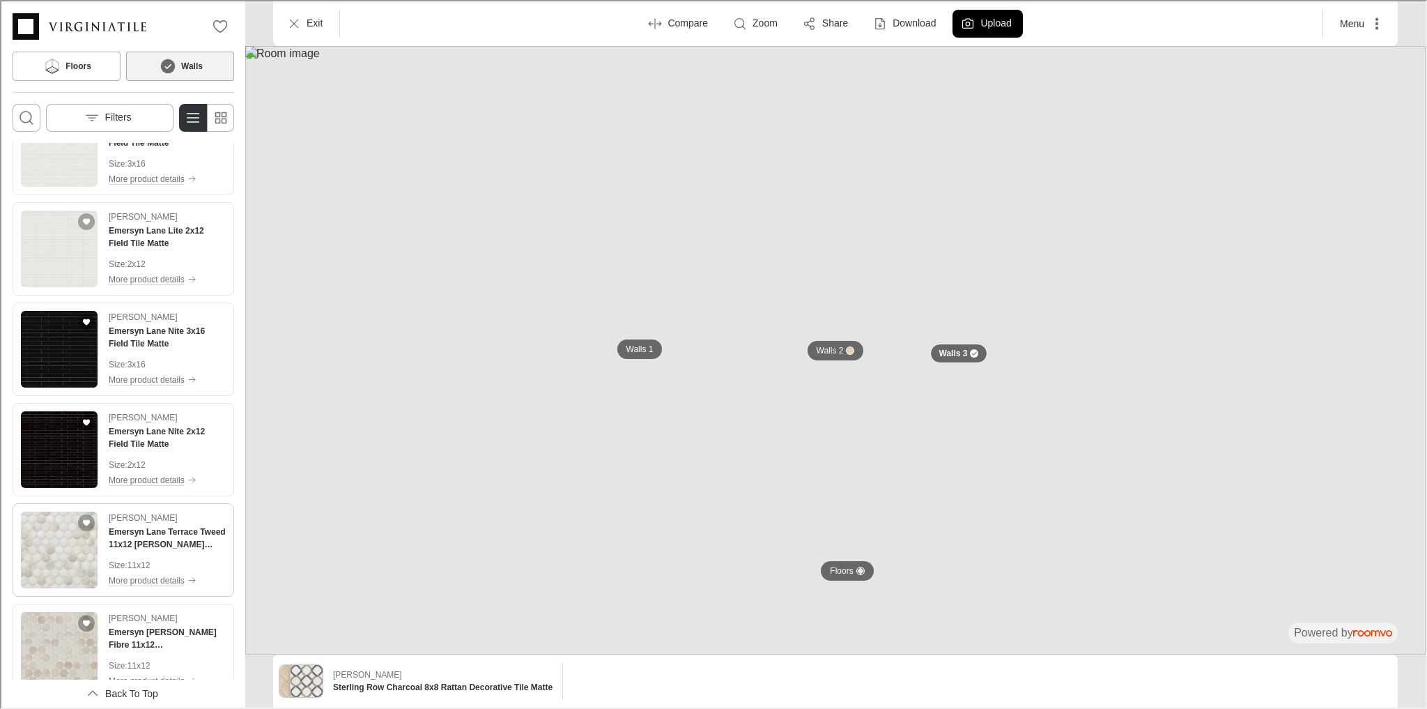
scroll to position [111, 0]
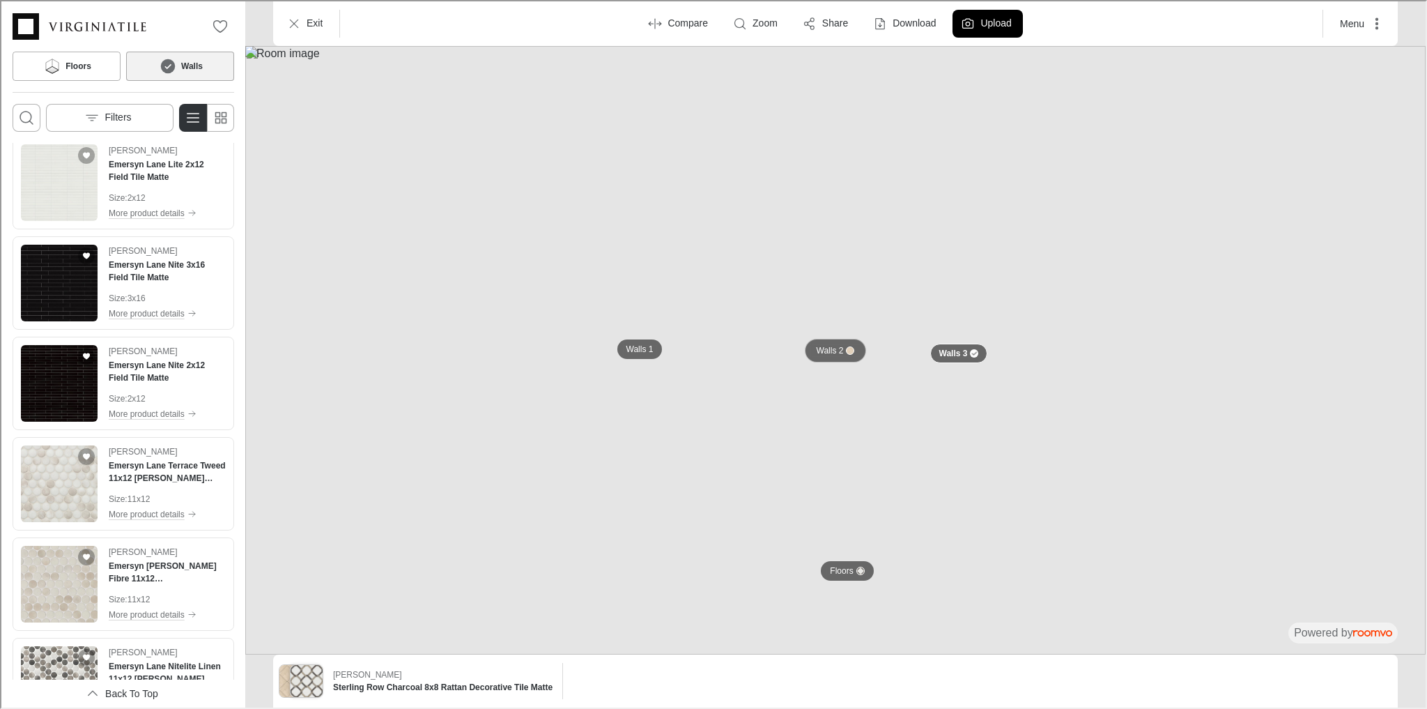
click at [832, 349] on p "Walls 2" at bounding box center [828, 349] width 27 height 12
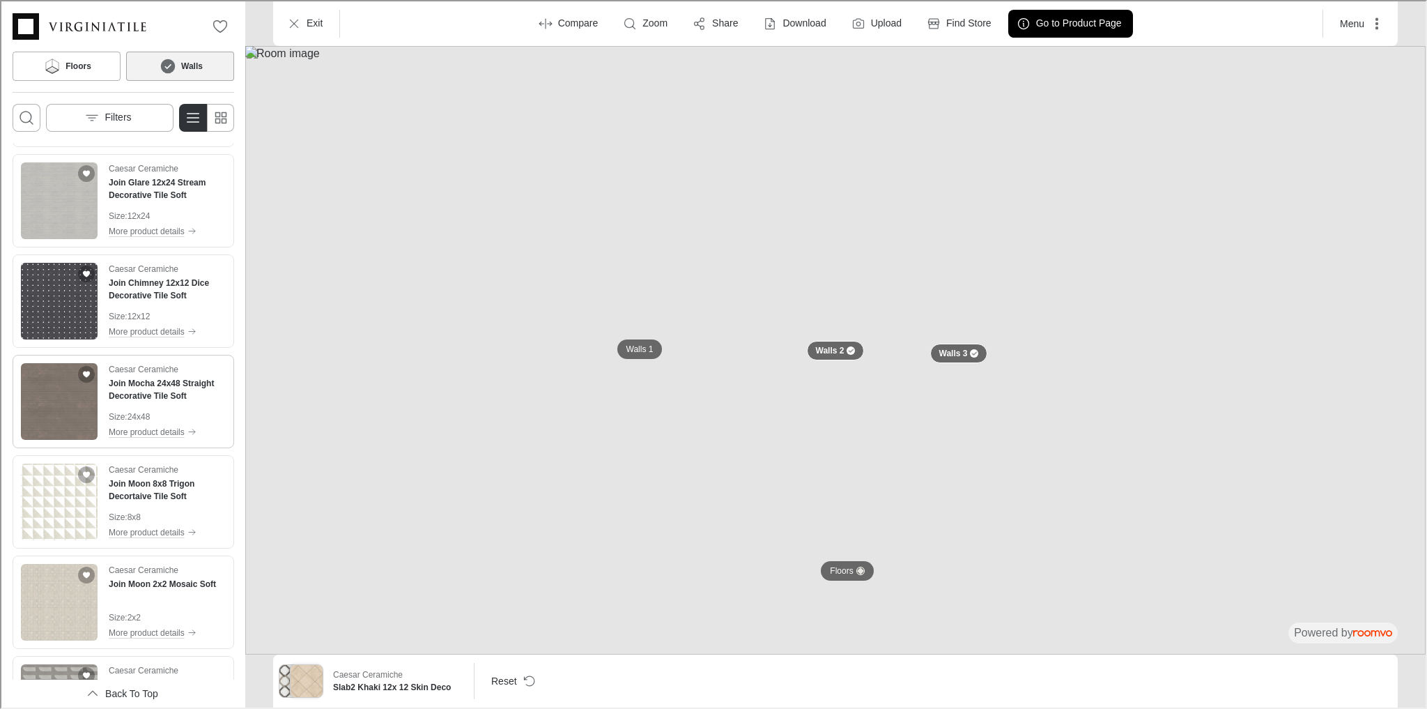
scroll to position [4116, 0]
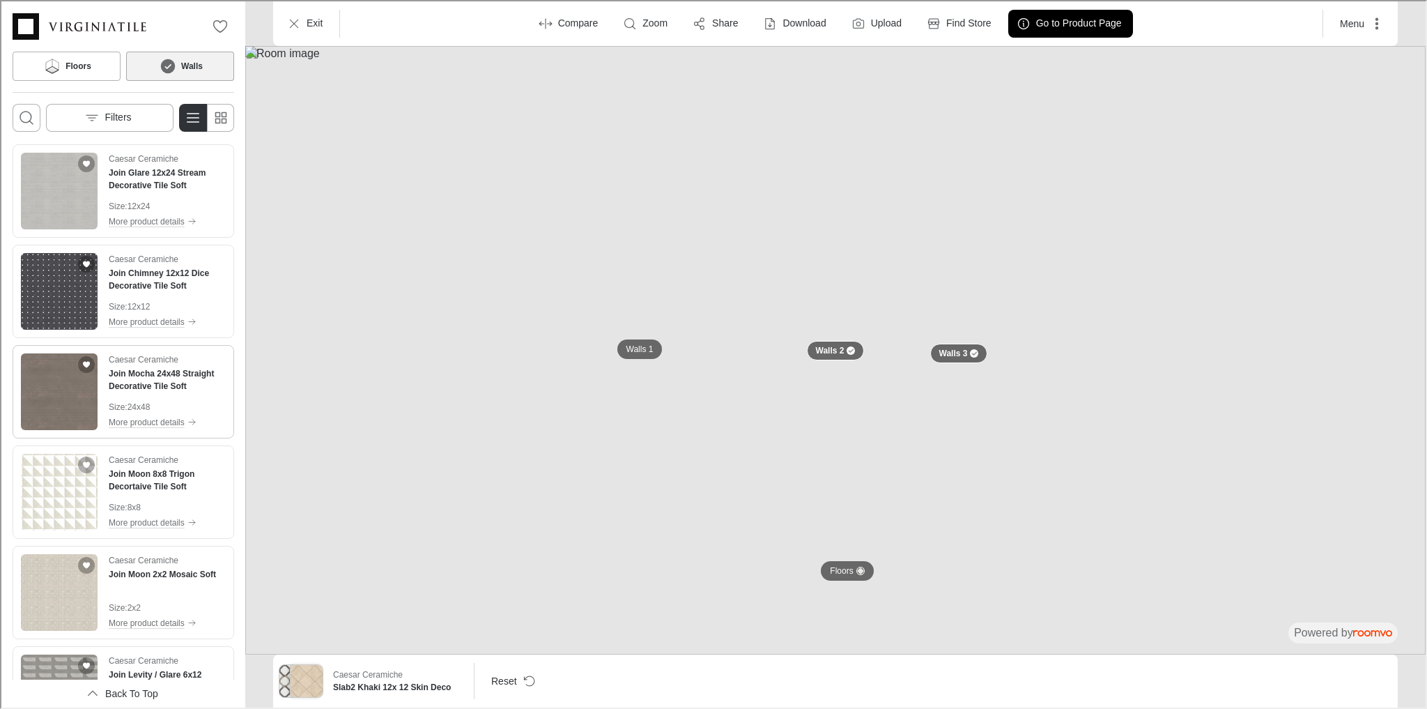
click at [39, 385] on img "See Join Mocha 24x48 Straight Decorative Tile Soft in the room" at bounding box center [58, 390] width 77 height 77
